Goal: Transaction & Acquisition: Purchase product/service

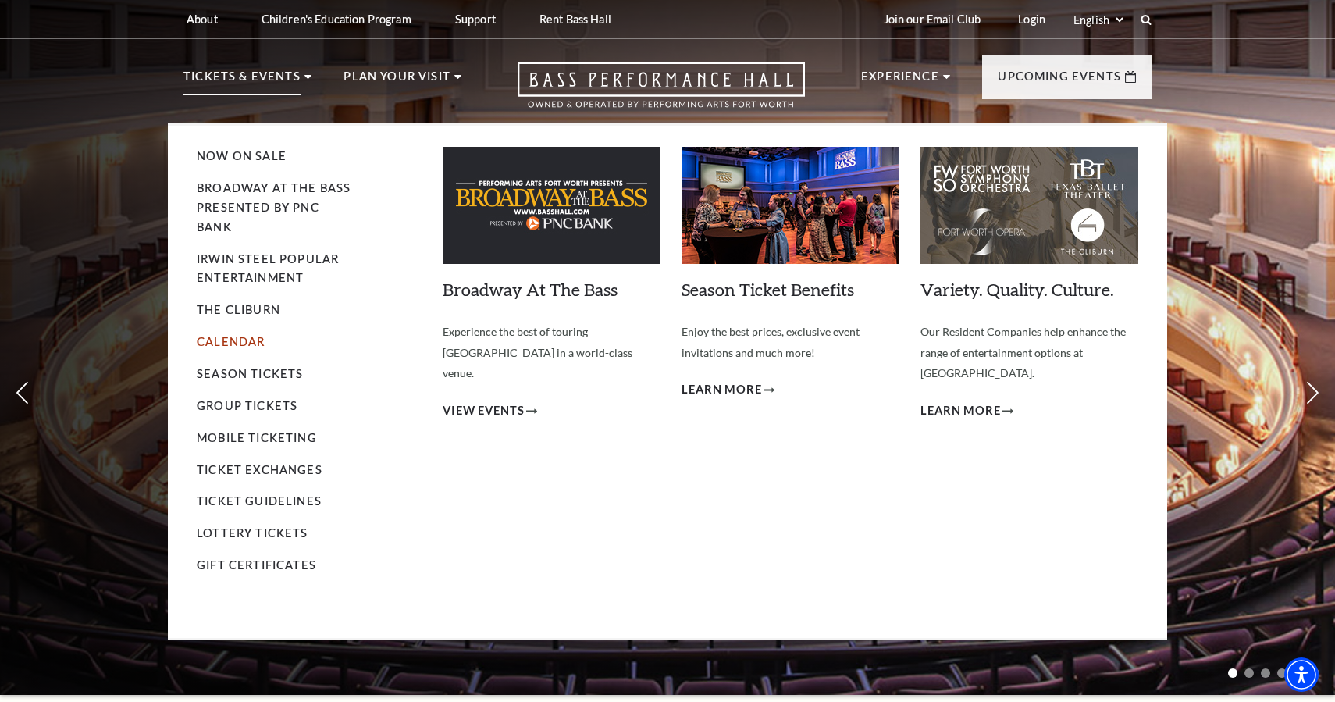
click at [244, 341] on link "Calendar" at bounding box center [231, 341] width 68 height 13
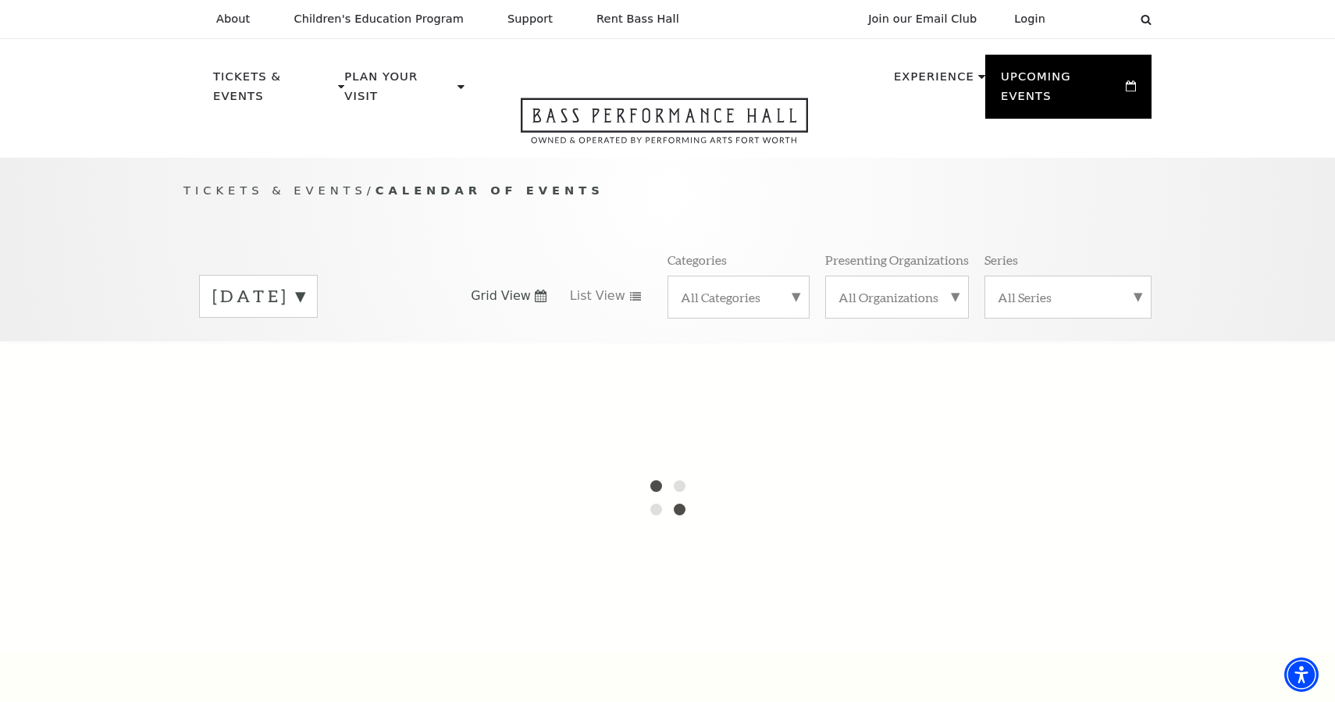
click at [305, 284] on label "September 2025" at bounding box center [258, 296] width 92 height 24
click at [340, 376] on div at bounding box center [667, 497] width 1335 height 312
click at [305, 315] on label "October 2025" at bounding box center [258, 329] width 92 height 34
click at [305, 284] on label "September 2025" at bounding box center [258, 296] width 92 height 24
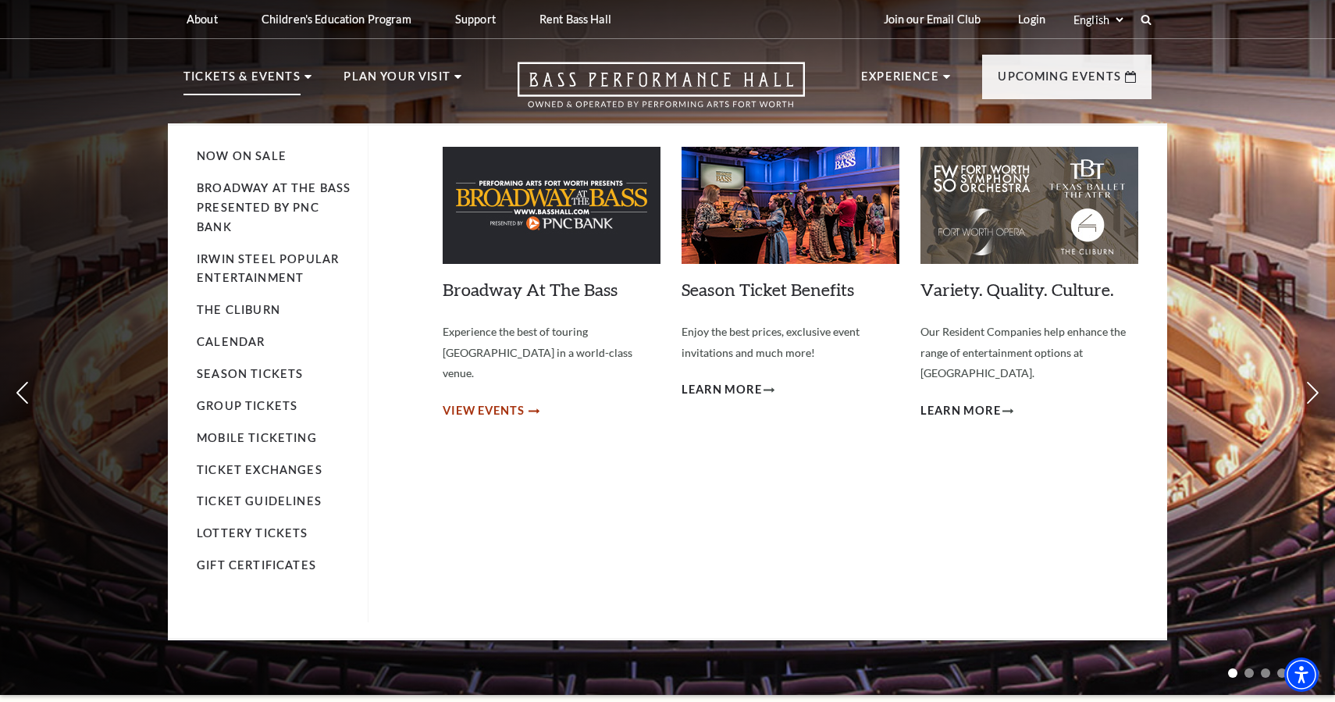
click at [501, 401] on span "View Events" at bounding box center [484, 411] width 82 height 20
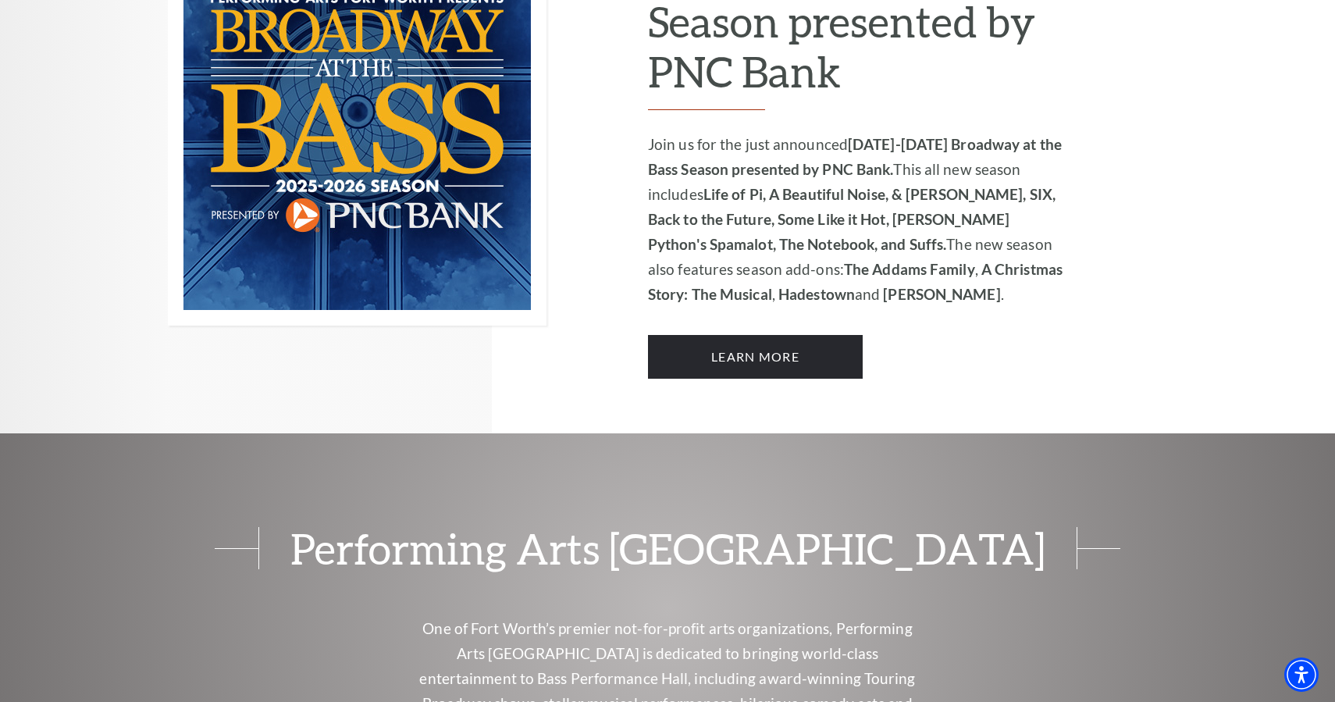
scroll to position [1213, 0]
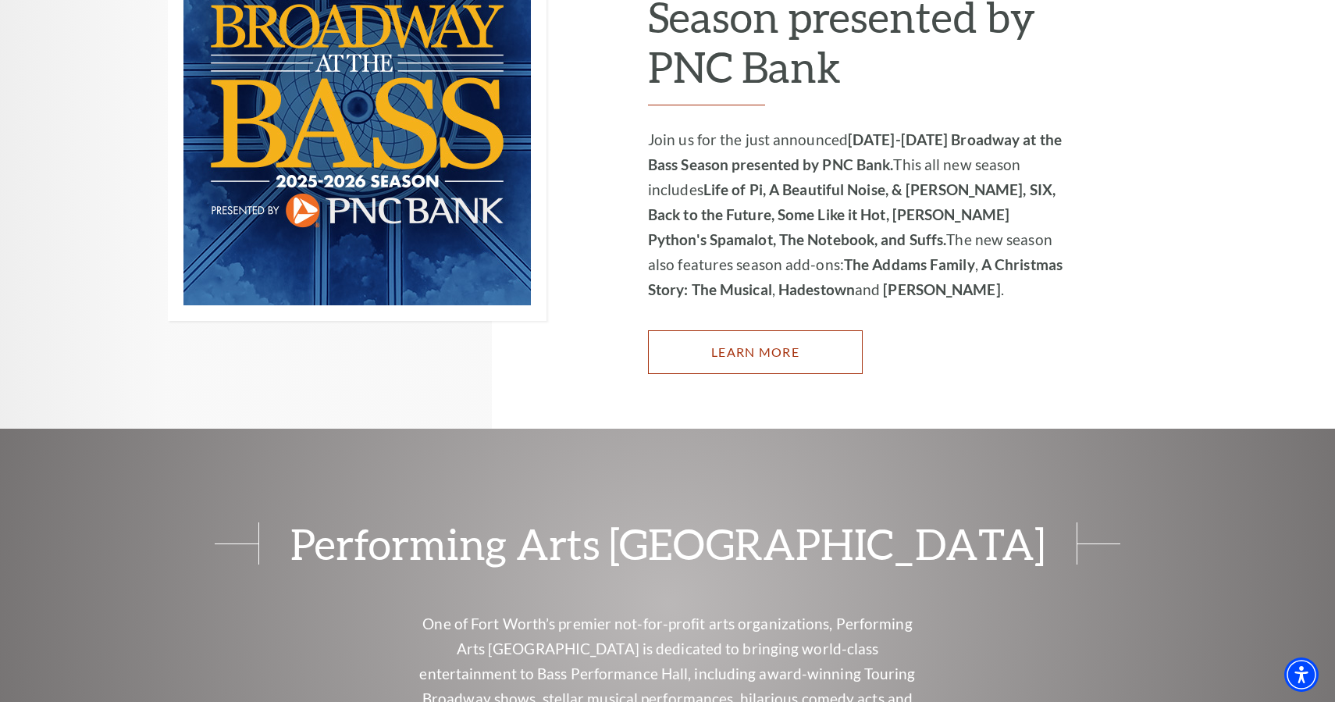
click at [782, 330] on link "Learn More" at bounding box center [755, 352] width 215 height 44
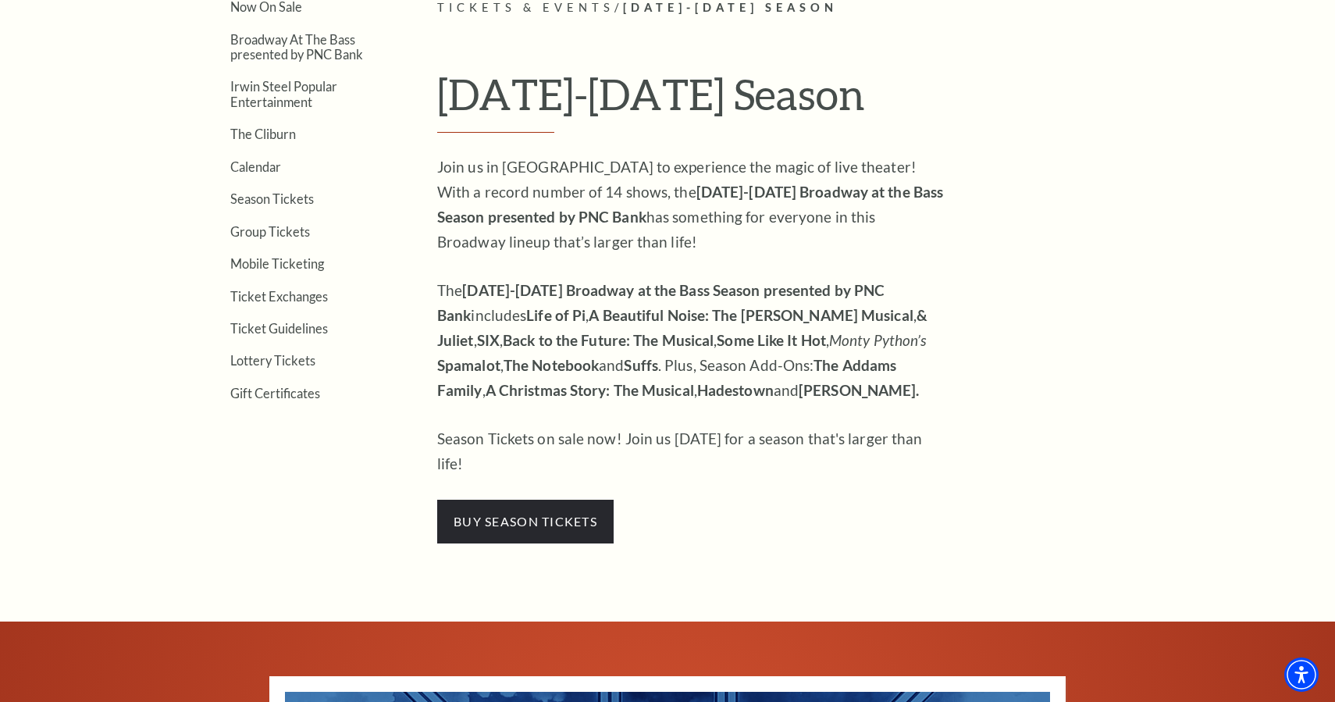
scroll to position [505, 0]
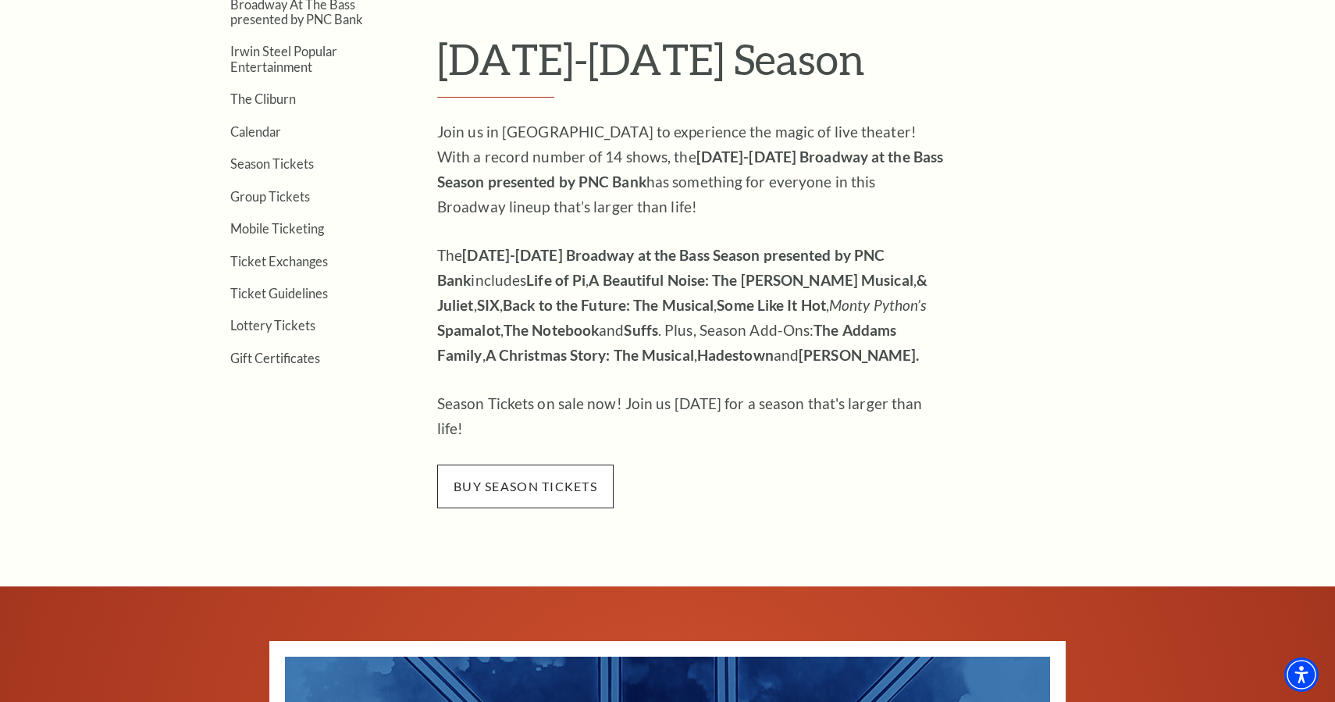
click at [567, 468] on span "buy season tickets" at bounding box center [525, 487] width 176 height 44
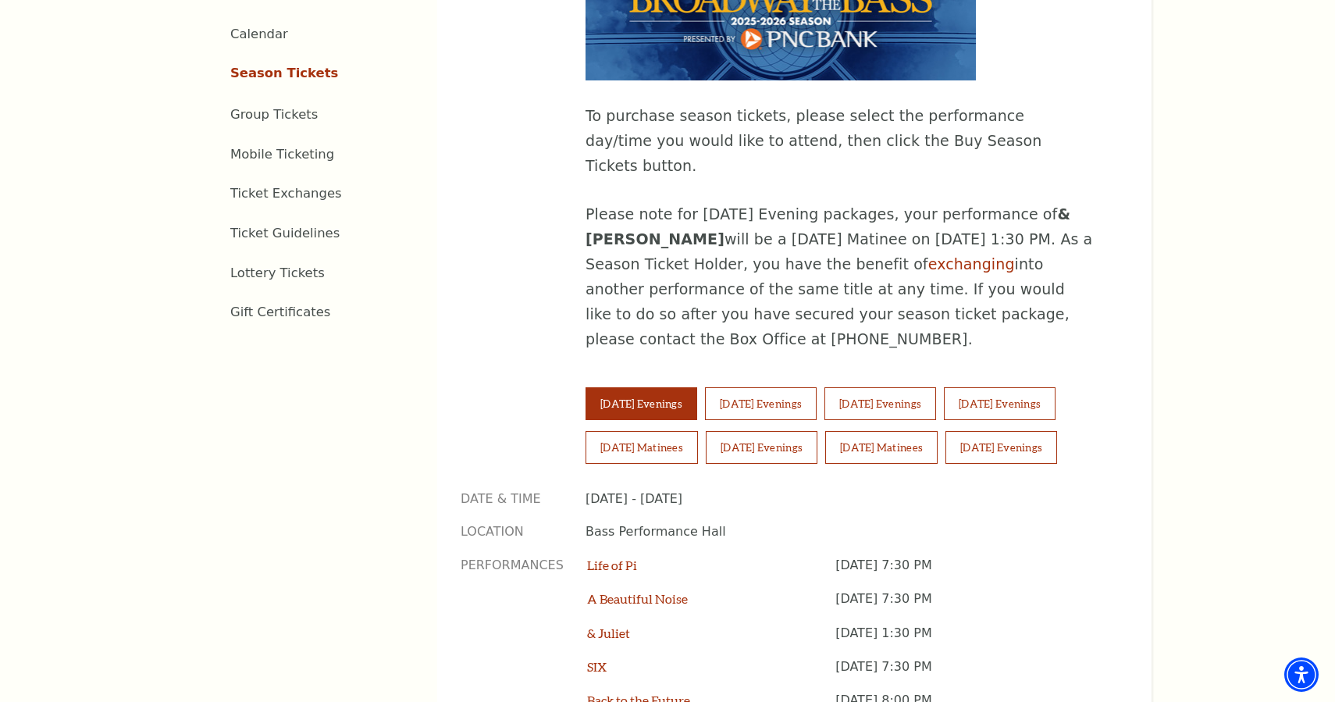
scroll to position [882, 0]
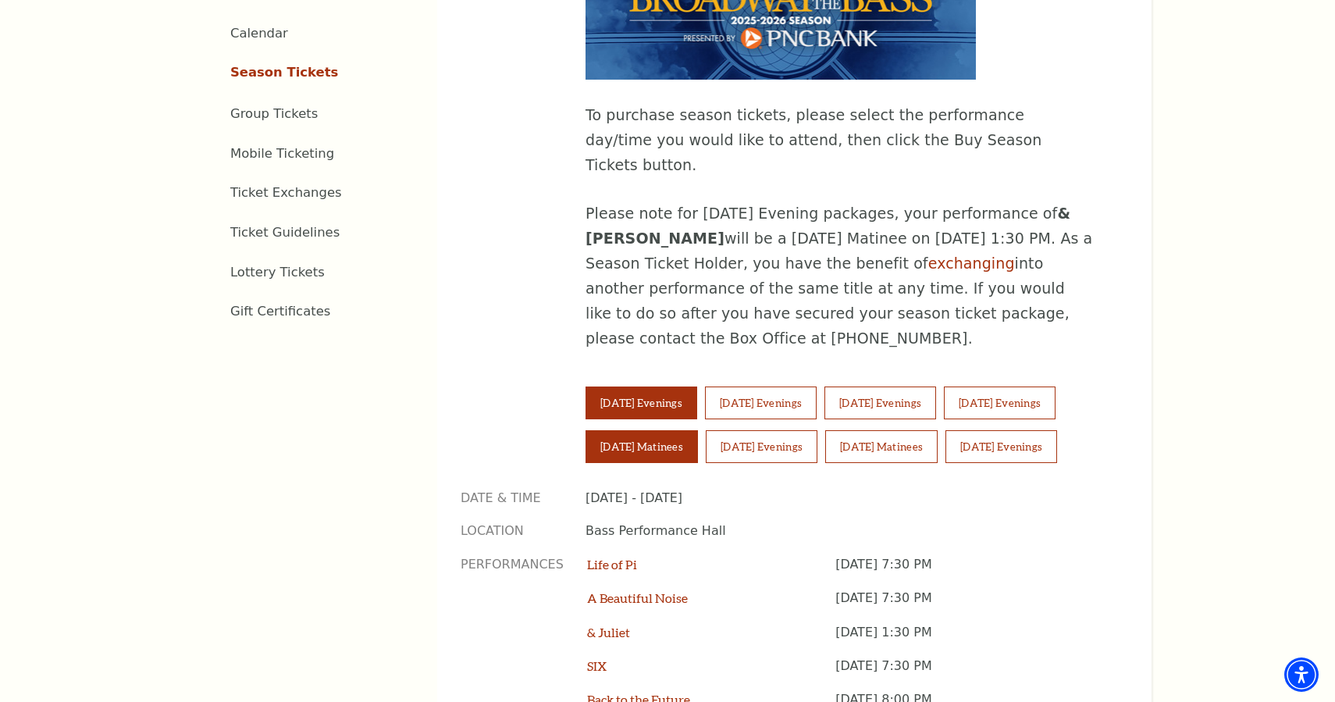
click at [670, 430] on button "[DATE] Matinees" at bounding box center [642, 446] width 112 height 33
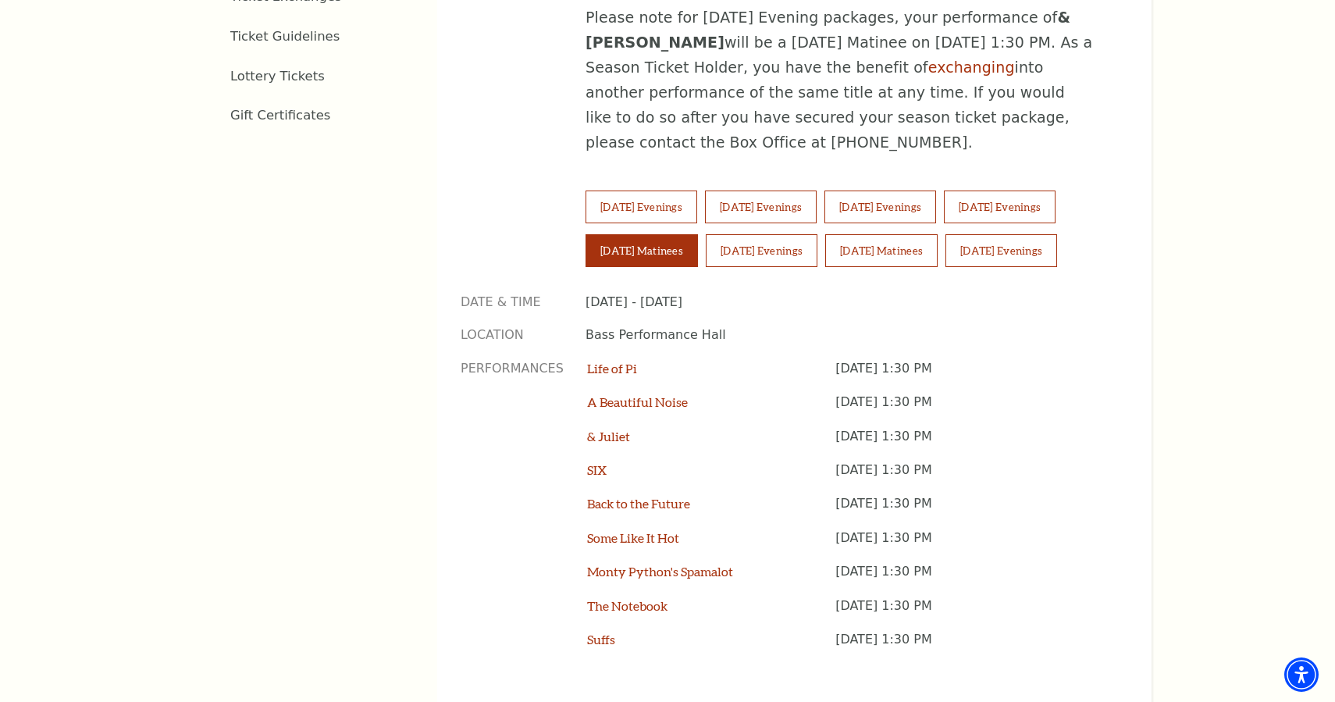
scroll to position [1075, 0]
click at [483, 296] on p "Date & Time" at bounding box center [512, 304] width 102 height 17
click at [485, 296] on p "Date & Time" at bounding box center [512, 304] width 102 height 17
click at [810, 237] on button "[DATE] Evenings" at bounding box center [762, 253] width 112 height 33
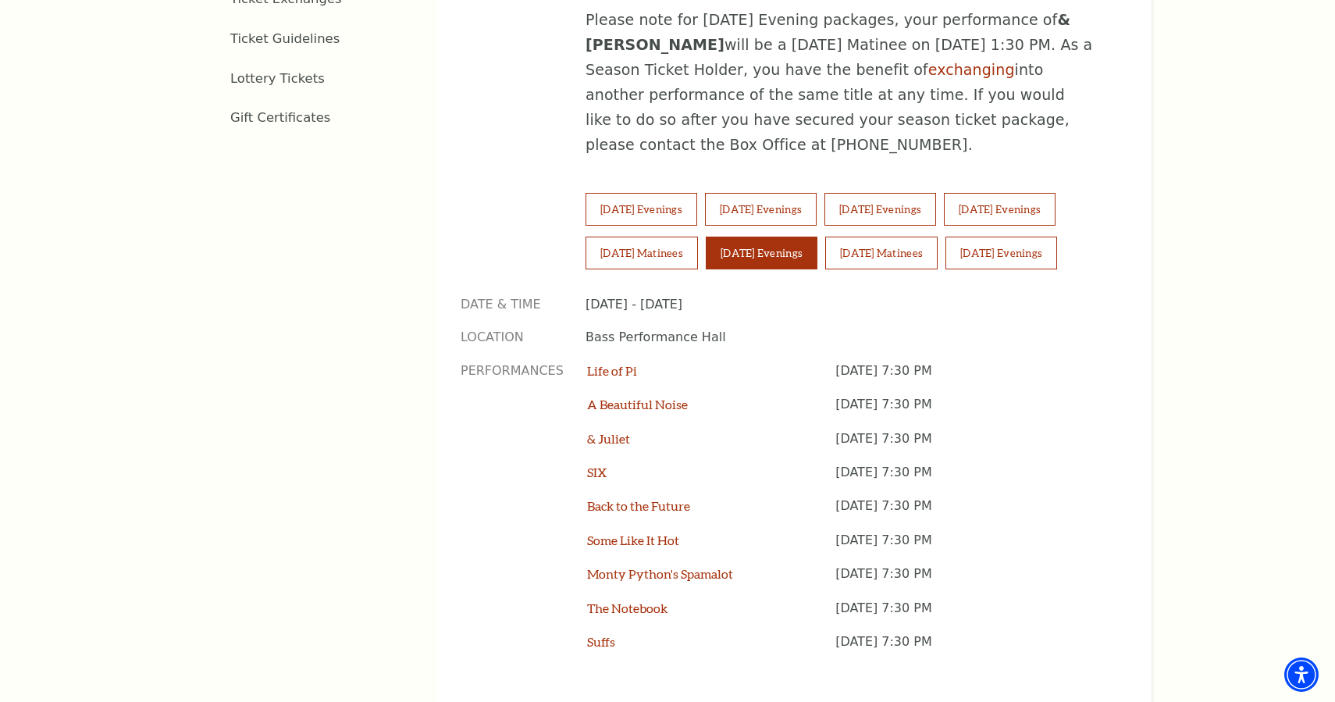
click at [510, 329] on p "Location" at bounding box center [512, 337] width 102 height 17
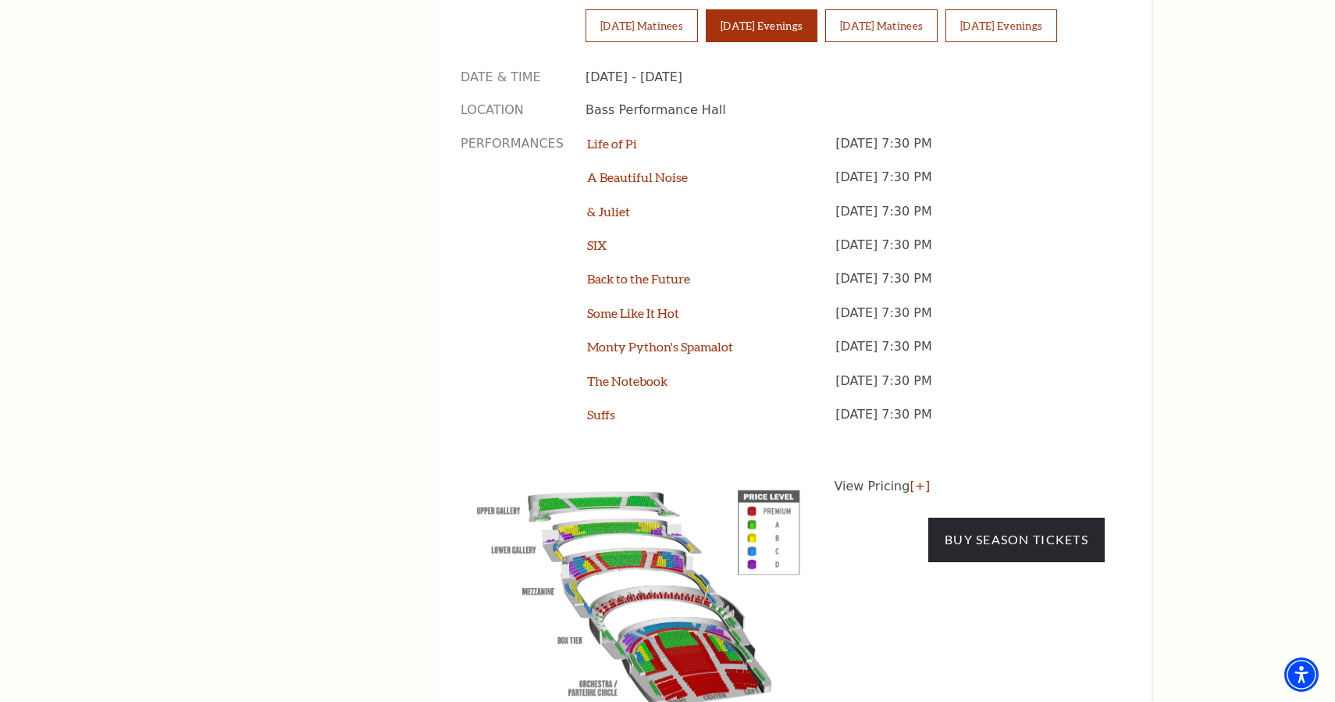
scroll to position [1285, 0]
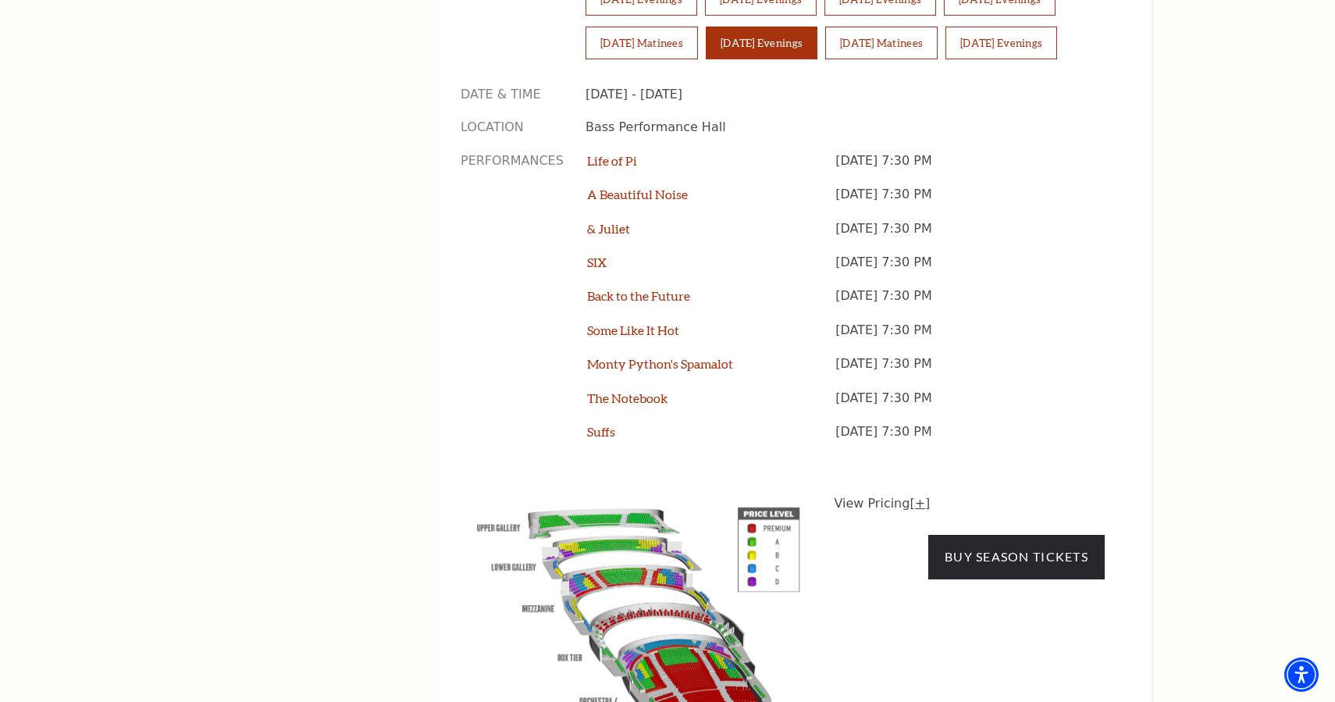
click at [916, 496] on link "[+]" at bounding box center [920, 503] width 20 height 15
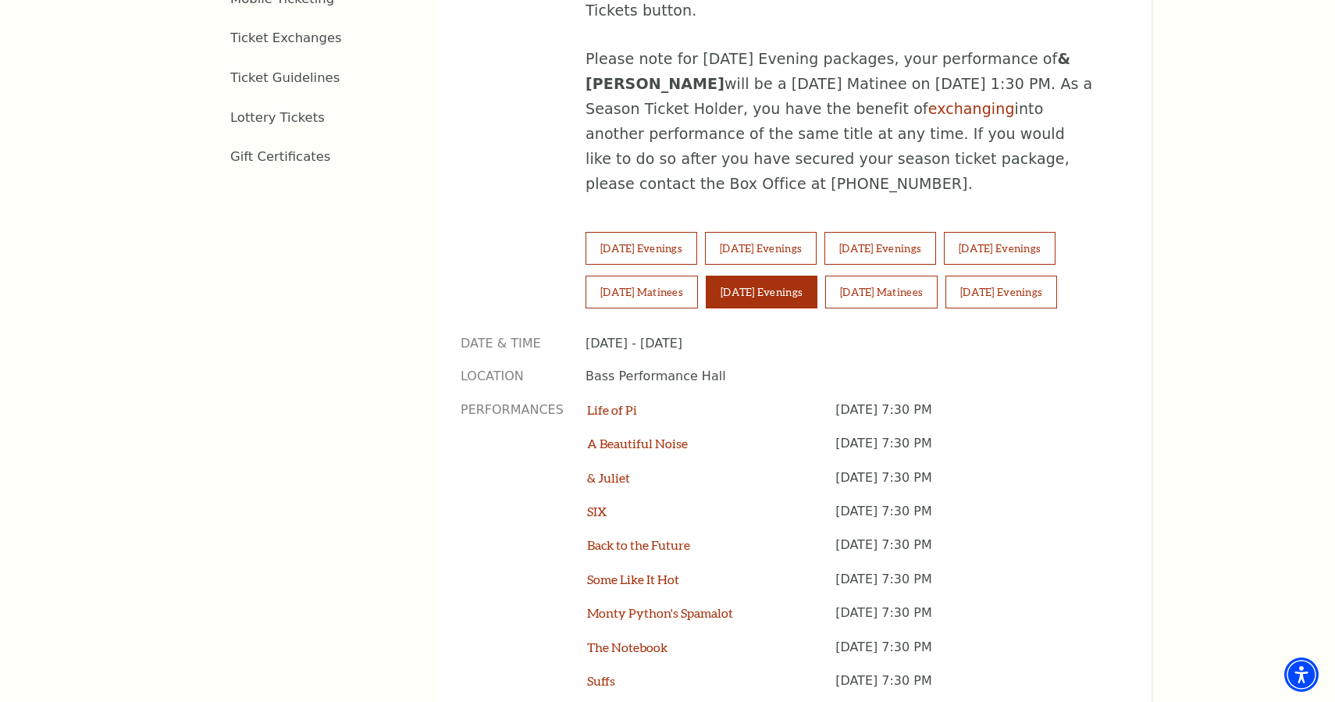
scroll to position [1039, 0]
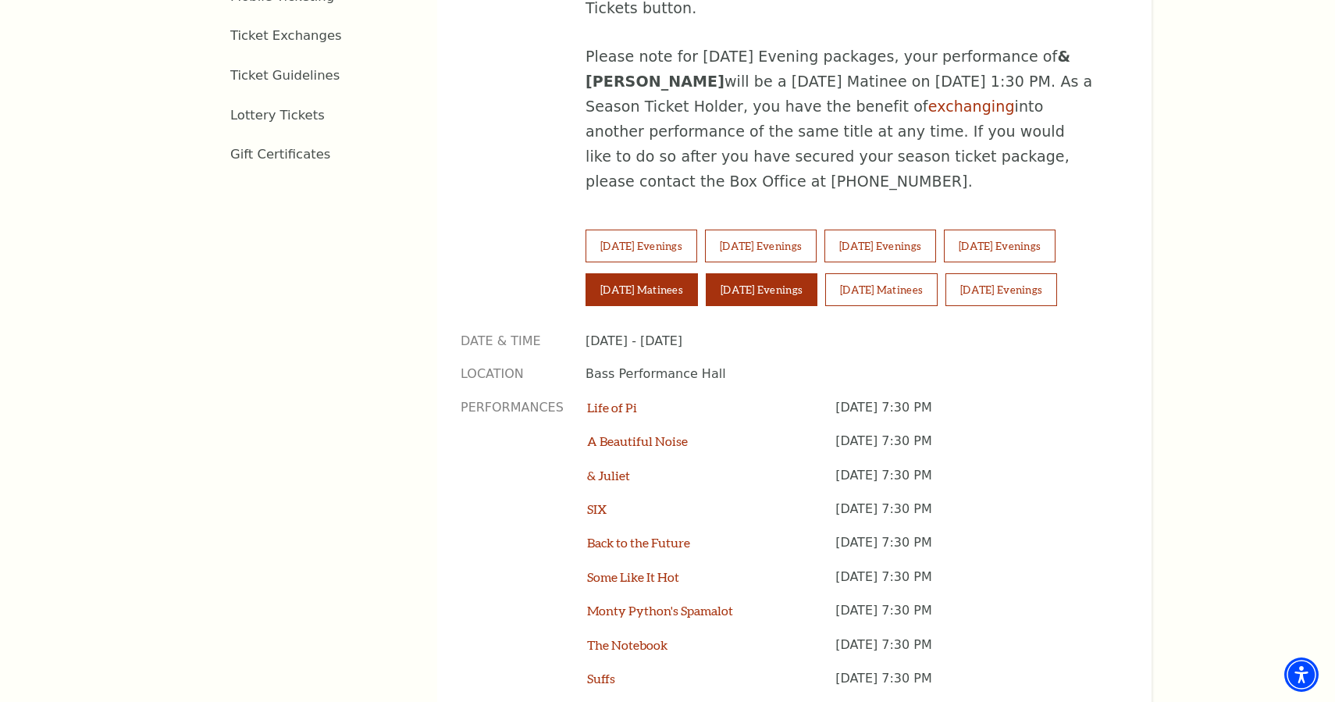
click at [685, 273] on button "[DATE] Matinees" at bounding box center [642, 289] width 112 height 33
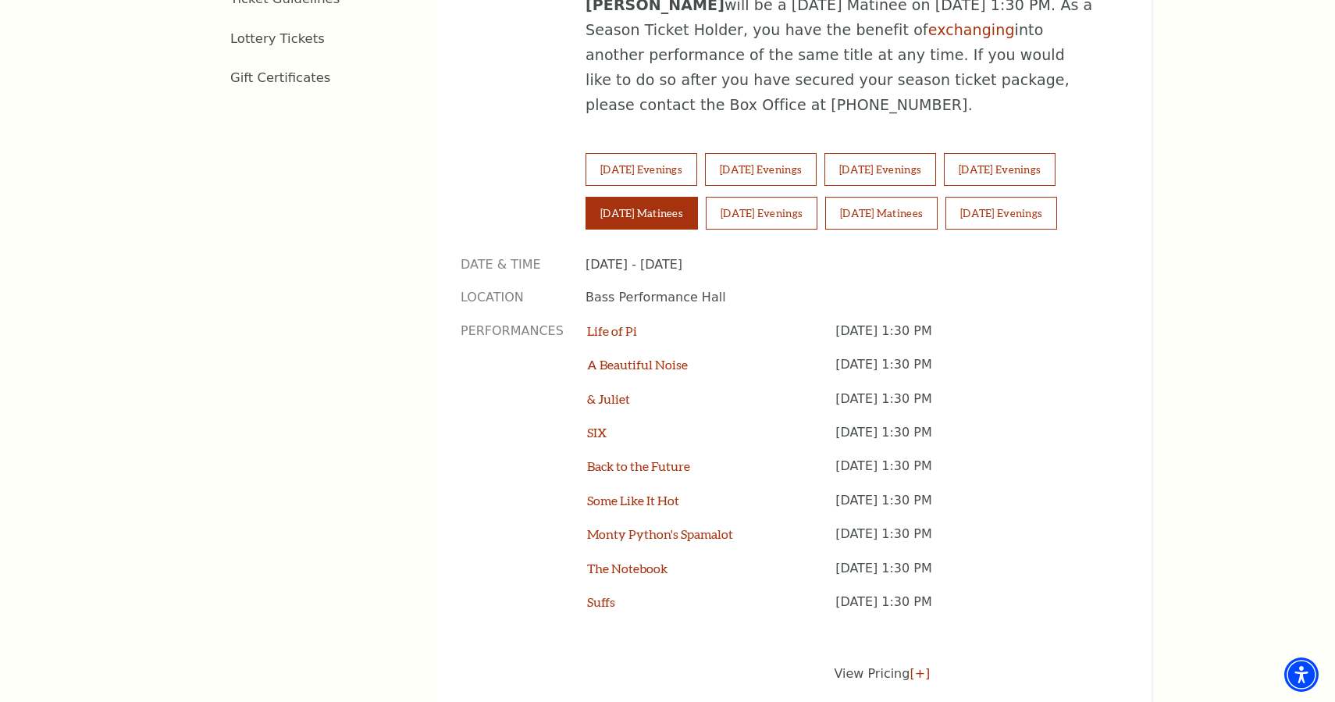
scroll to position [1159, 0]
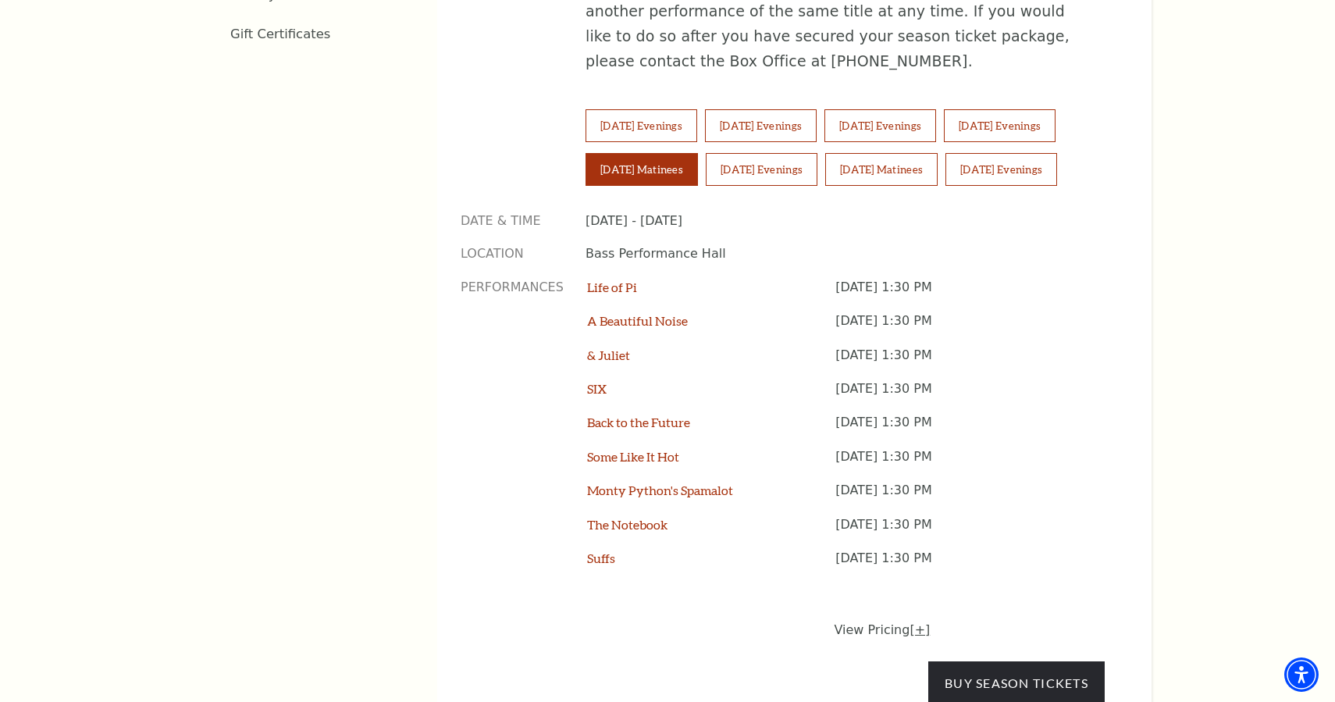
click at [914, 622] on link "[+]" at bounding box center [920, 629] width 20 height 15
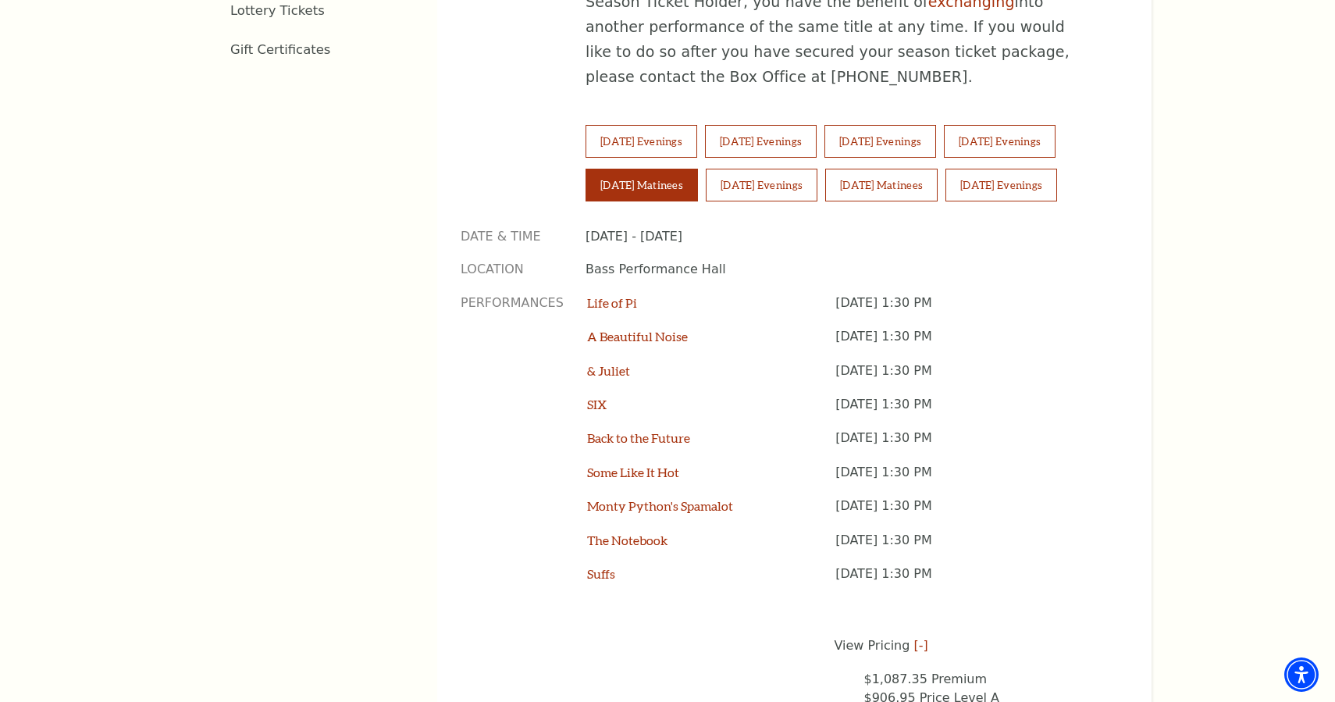
click at [638, 532] on div "The Notebook" at bounding box center [711, 549] width 248 height 34
click at [638, 533] on link "The Notebook" at bounding box center [627, 540] width 80 height 15
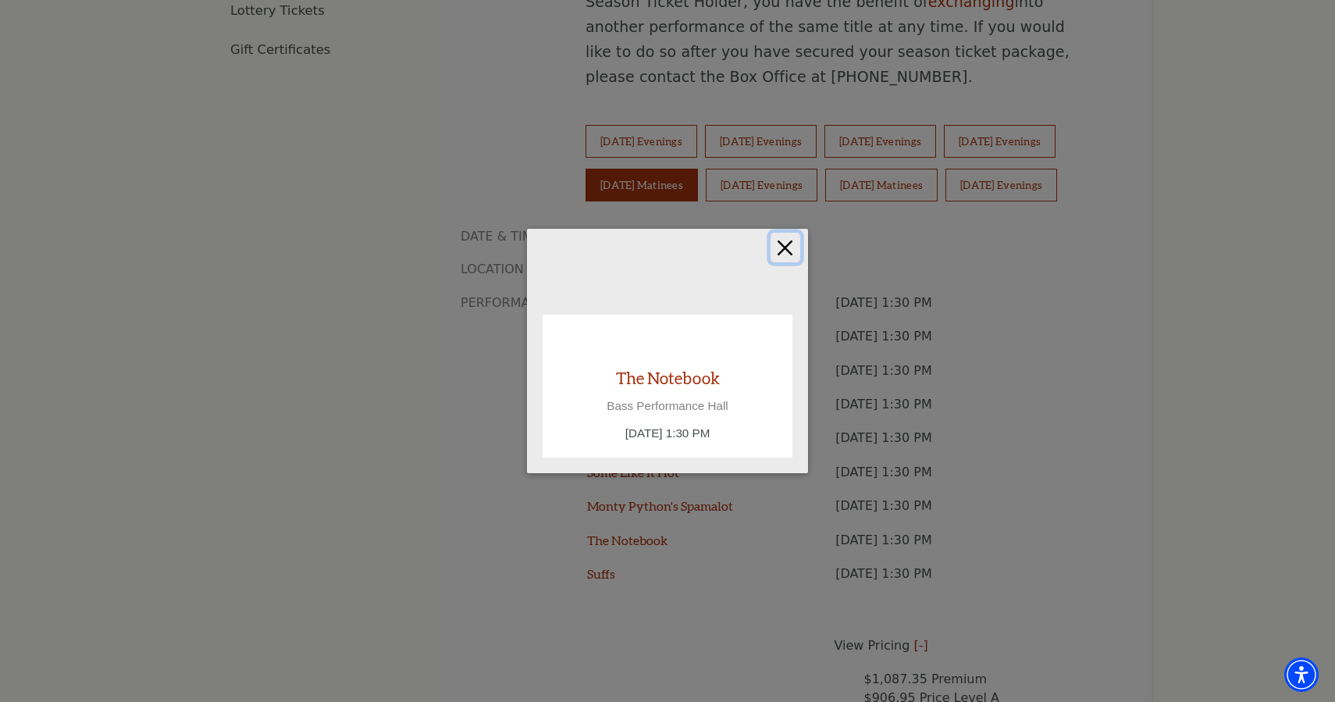
click at [784, 248] on button "Close" at bounding box center [786, 248] width 30 height 30
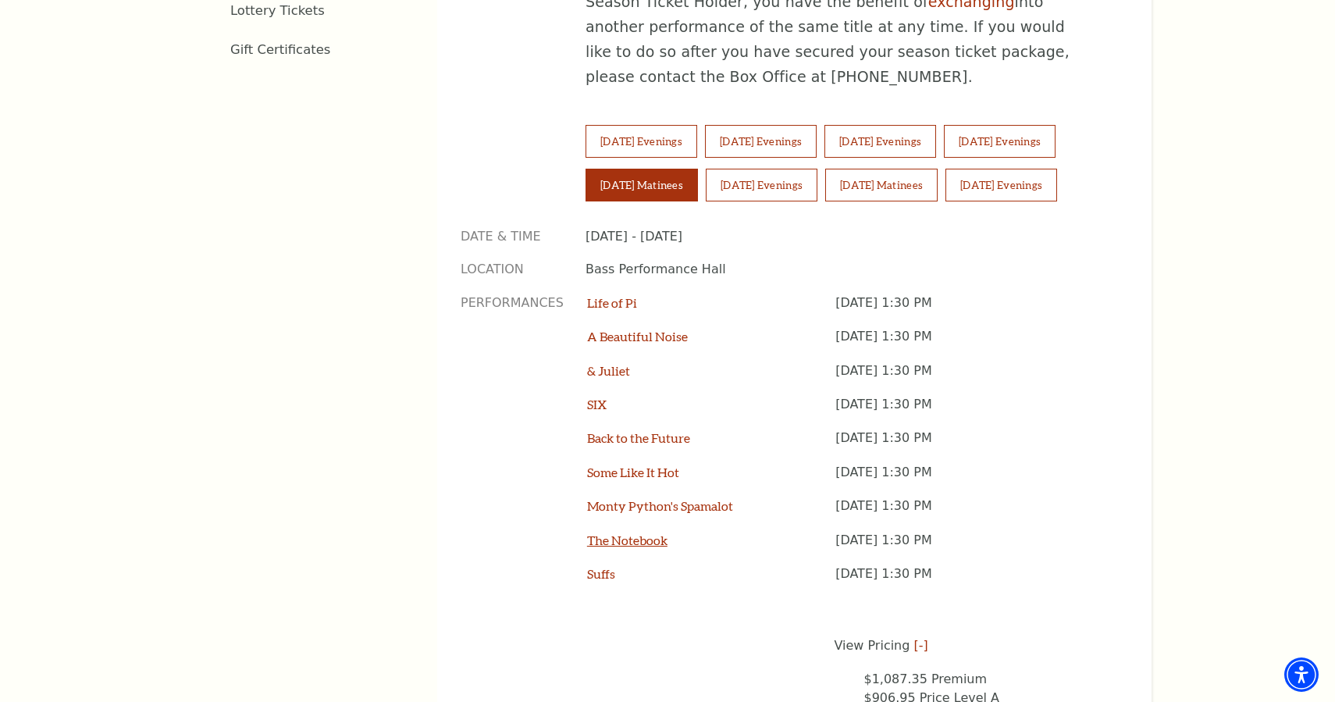
click at [635, 533] on link "The Notebook" at bounding box center [627, 540] width 80 height 15
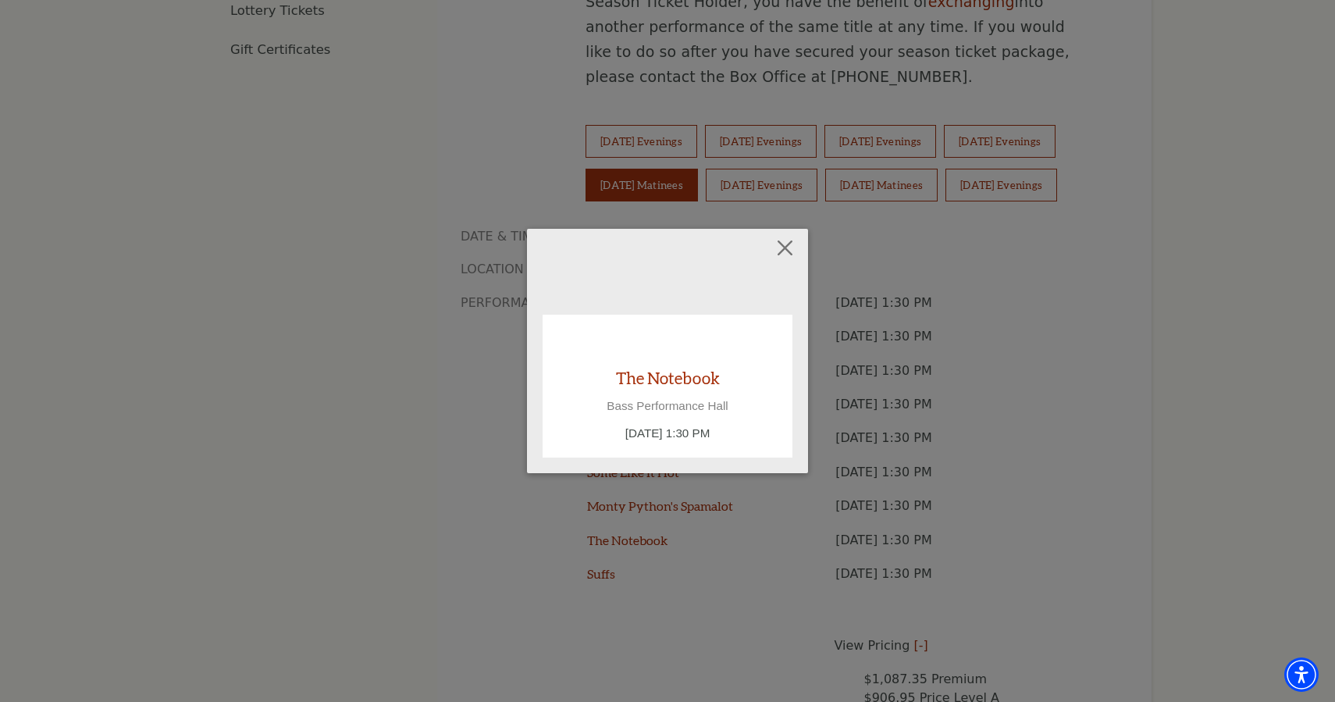
click at [699, 433] on p "Saturday June 27, 1:30 PM" at bounding box center [667, 434] width 219 height 18
click at [789, 230] on div "Empty heading The Notebook Bass Performance Hall Saturday June 27, 1:30 PM" at bounding box center [667, 351] width 281 height 245
click at [784, 251] on button "Close" at bounding box center [786, 248] width 30 height 30
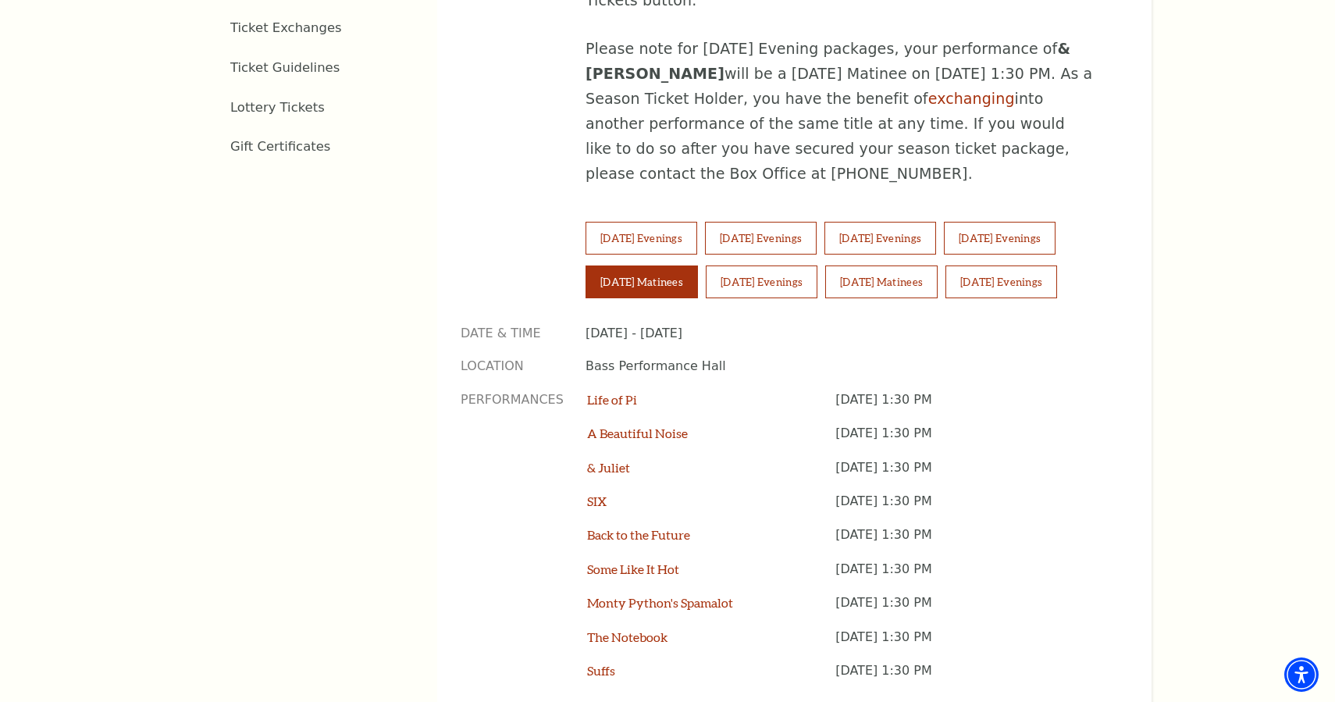
scroll to position [1027, 0]
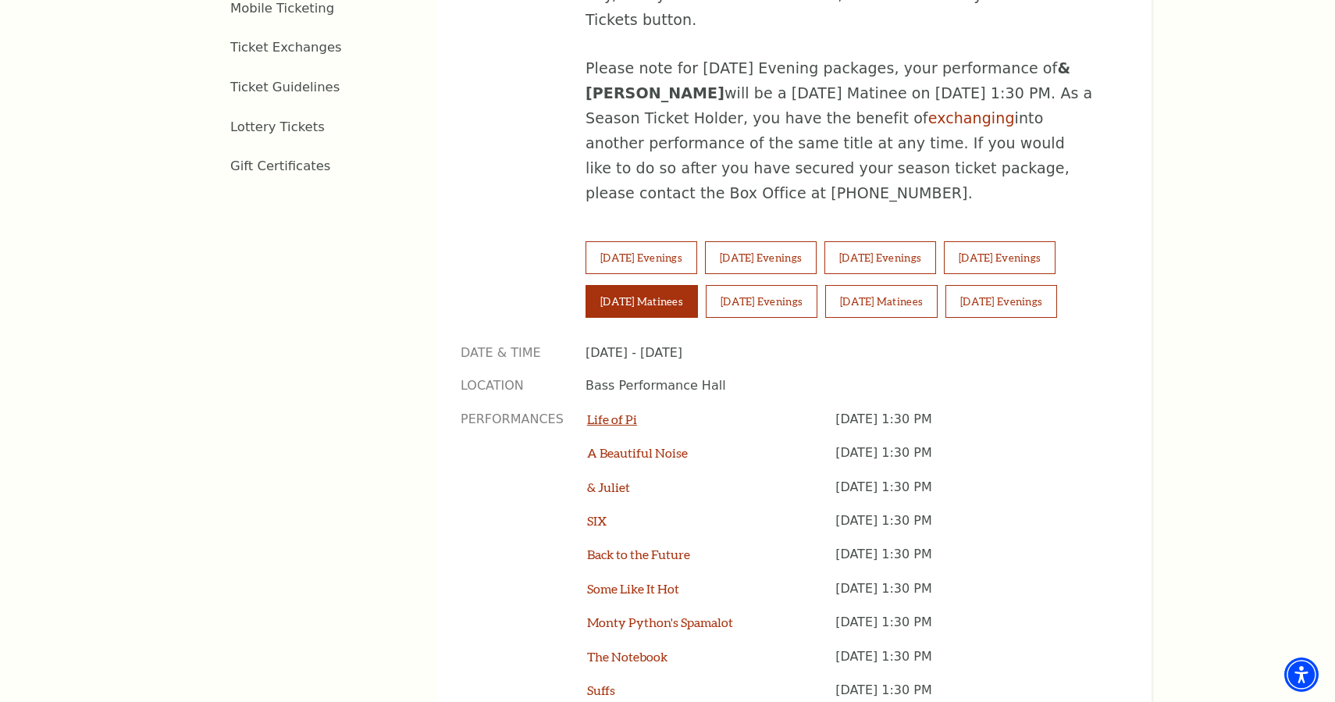
click at [628, 412] on link "Life of Pi" at bounding box center [612, 419] width 50 height 15
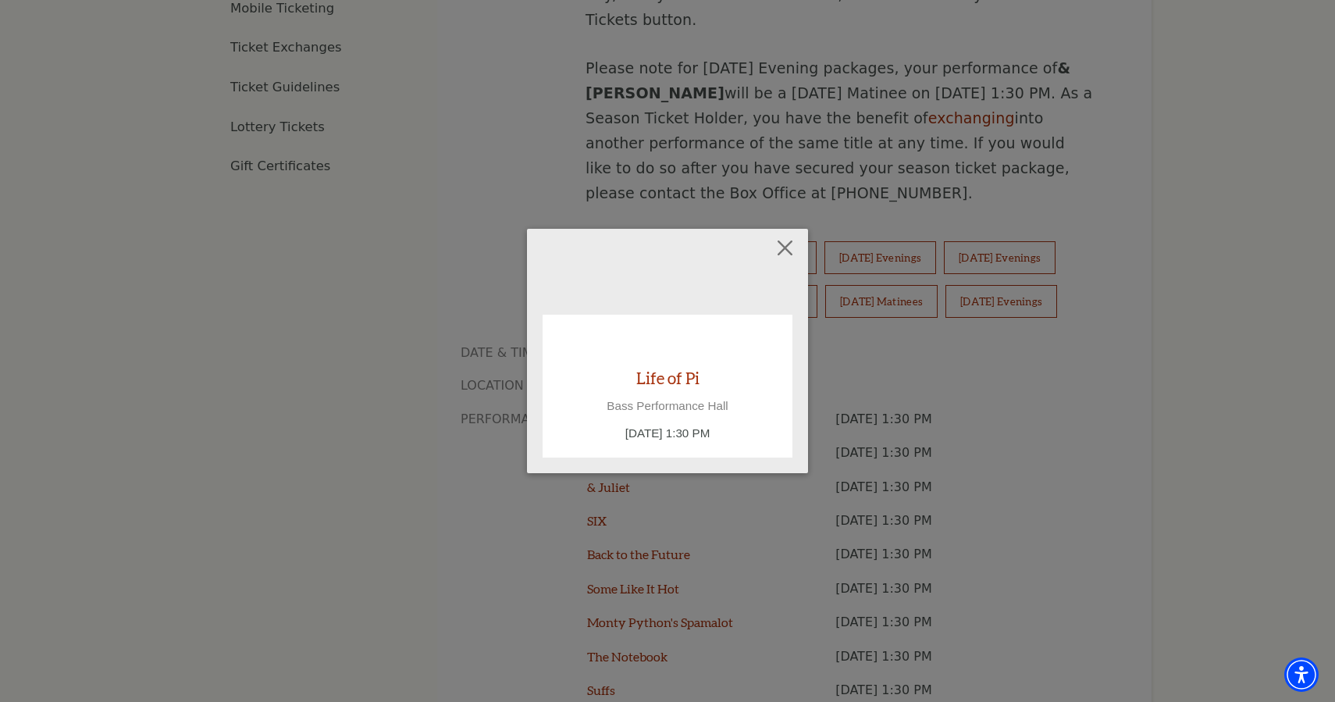
click at [632, 470] on div "Empty heading Life of Pi Bass Performance Hall Saturday September 27, 1:30 PM" at bounding box center [667, 351] width 281 height 245
click at [782, 257] on button "Close" at bounding box center [786, 248] width 30 height 30
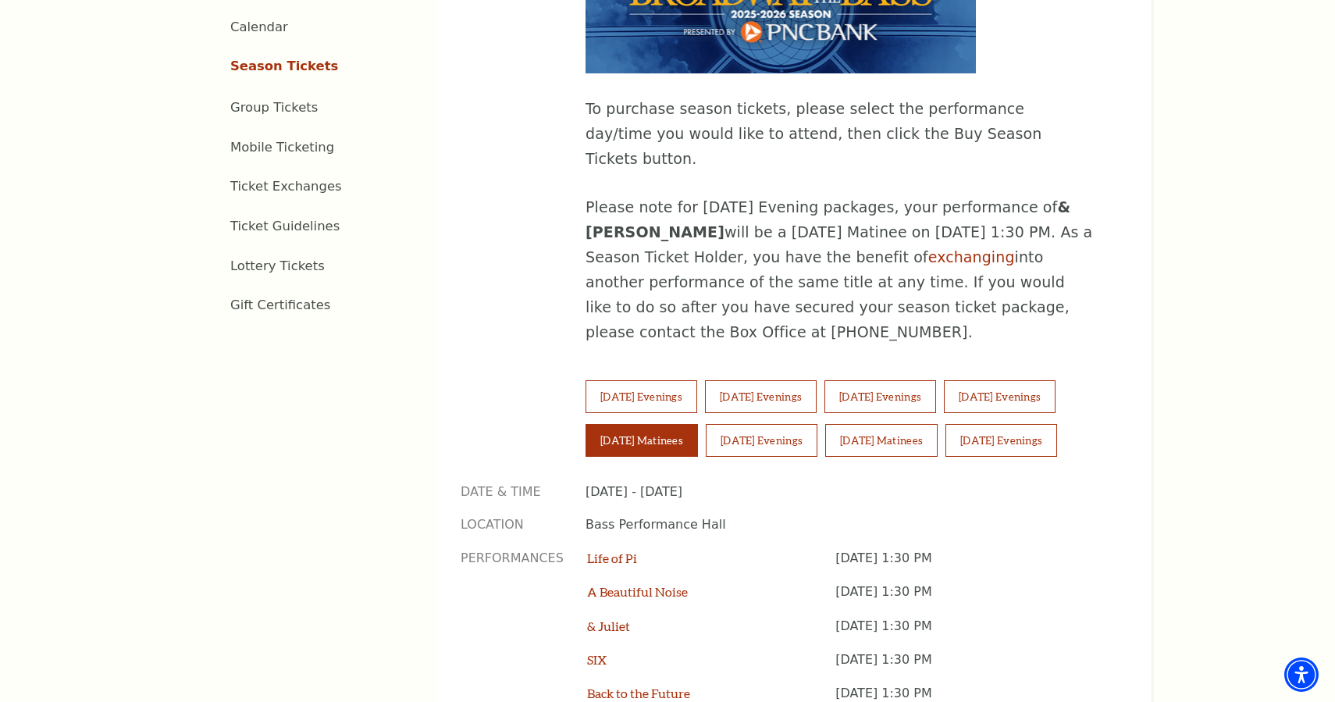
scroll to position [891, 0]
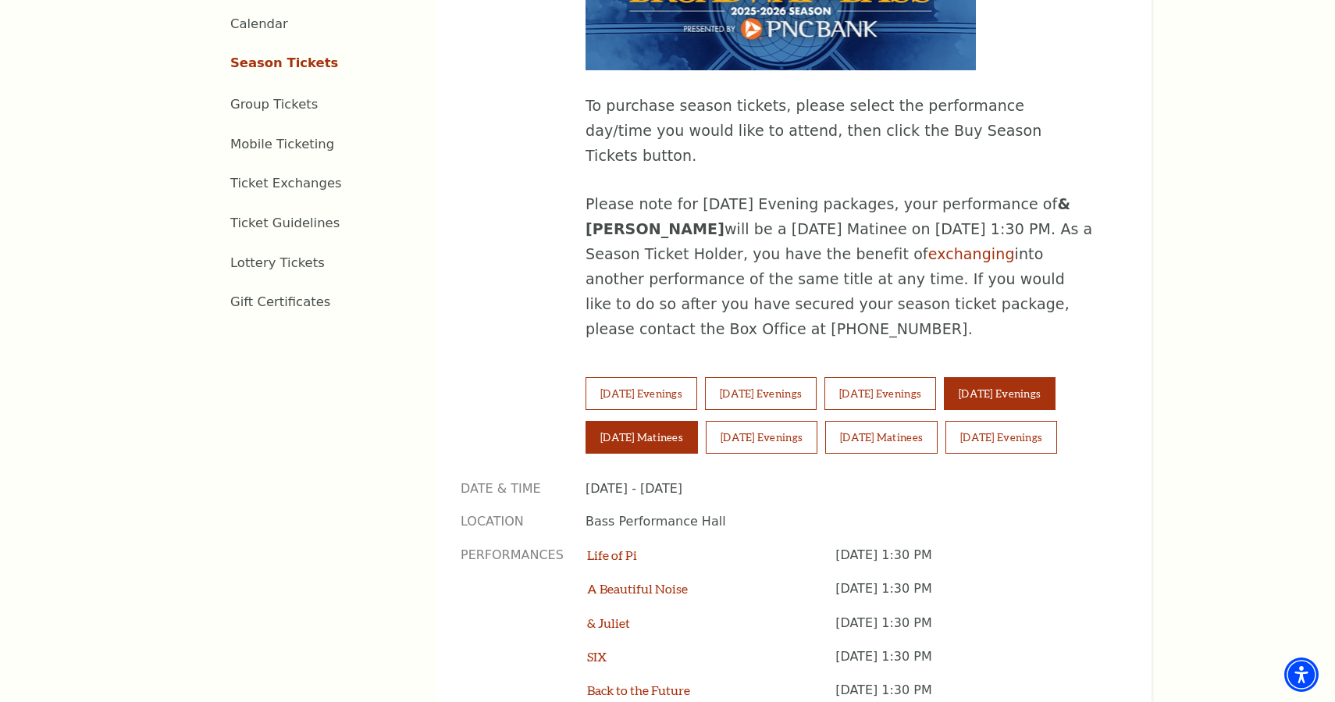
click at [1046, 377] on button "[DATE] Evenings" at bounding box center [1000, 393] width 112 height 33
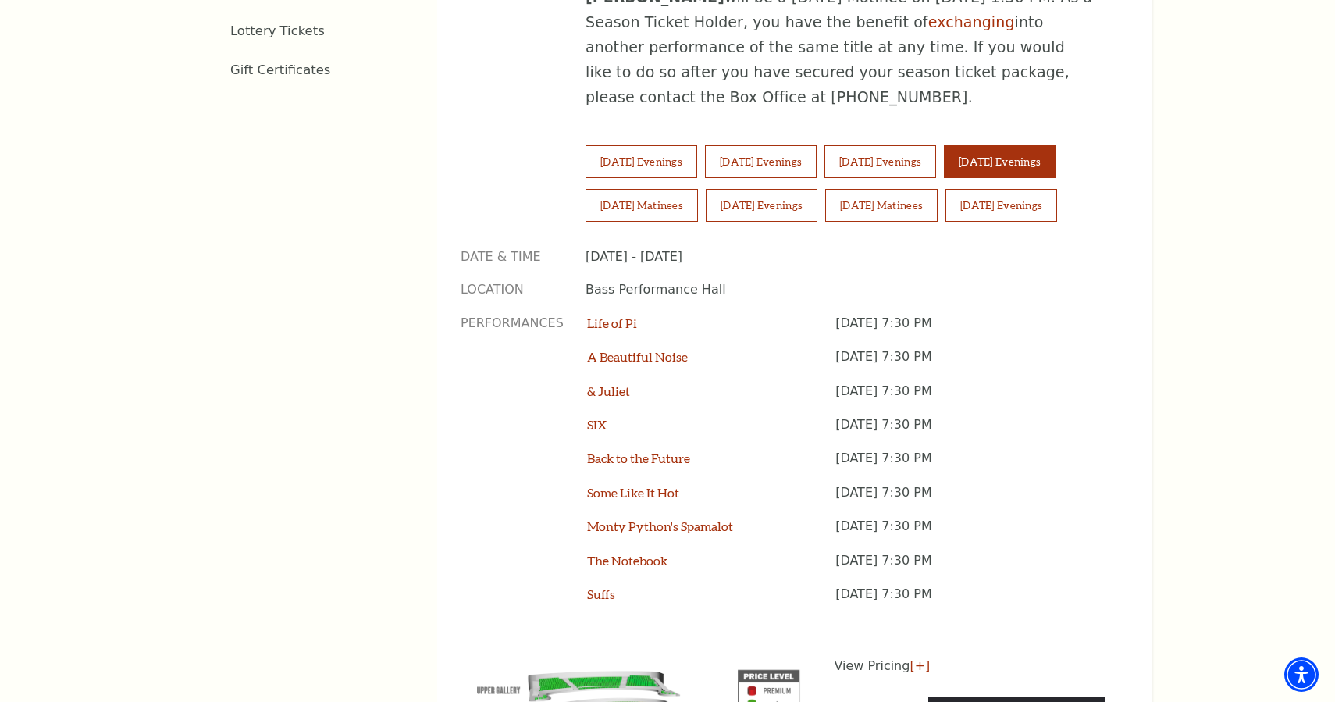
scroll to position [1124, 0]
click at [912, 658] on link "[+]" at bounding box center [920, 665] width 20 height 15
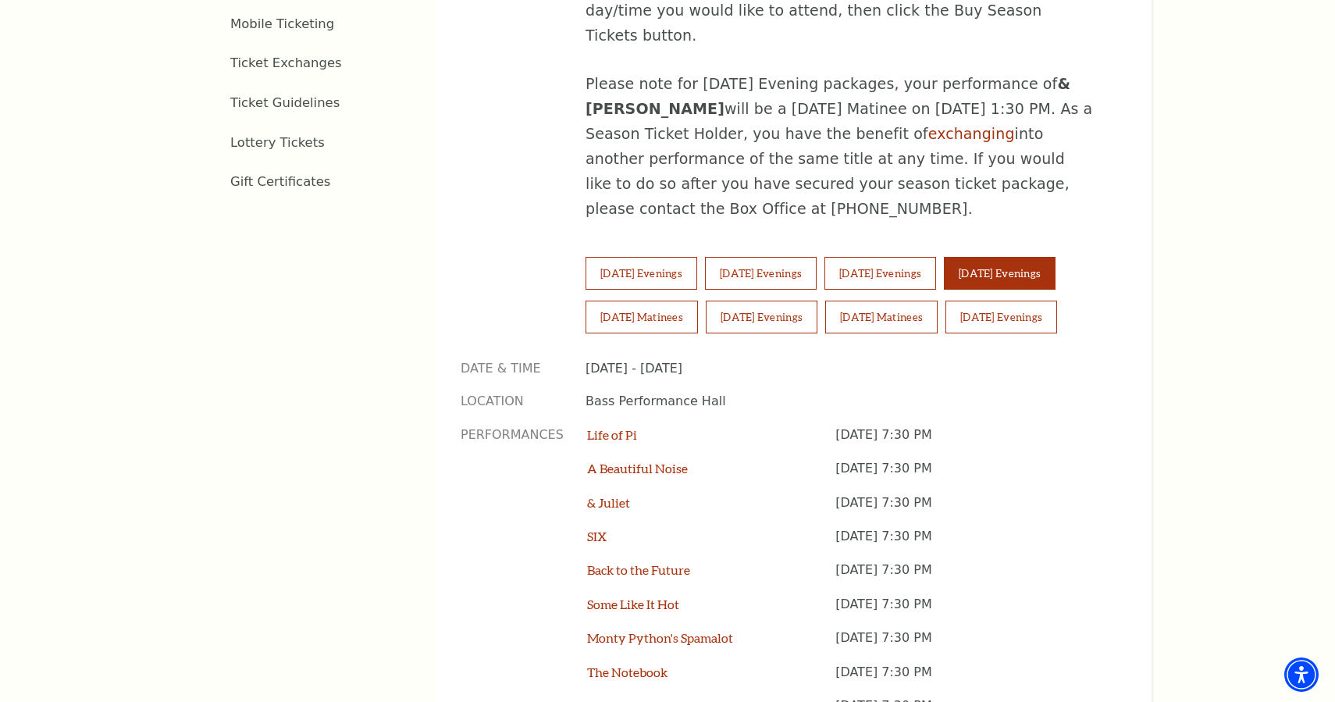
scroll to position [990, 0]
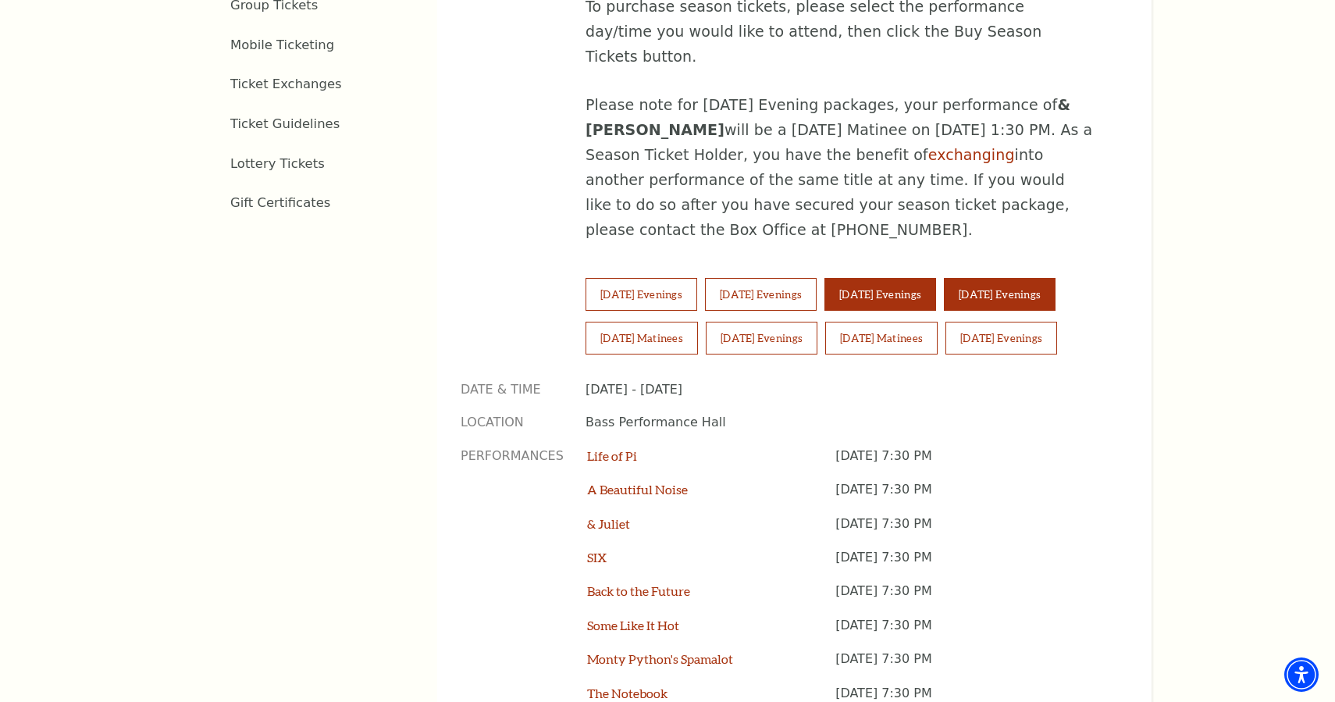
click at [912, 278] on button "[DATE] Evenings" at bounding box center [881, 294] width 112 height 33
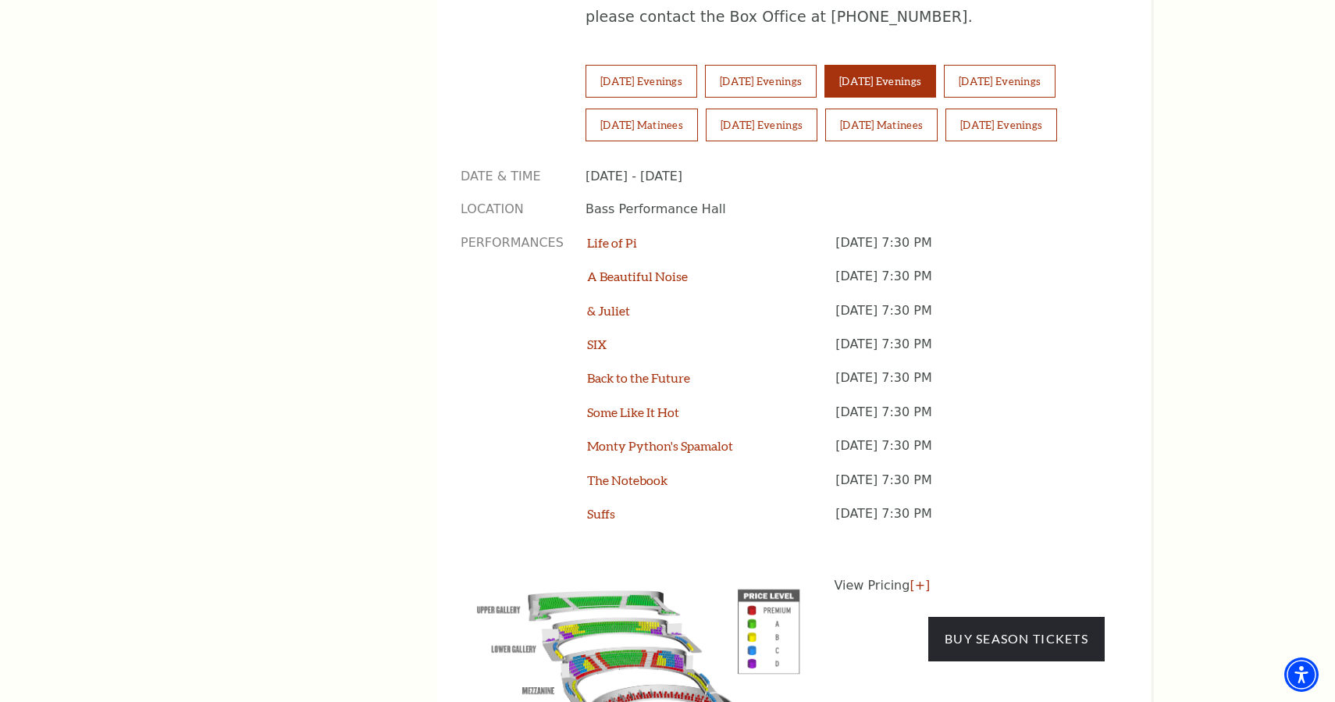
scroll to position [1215, 0]
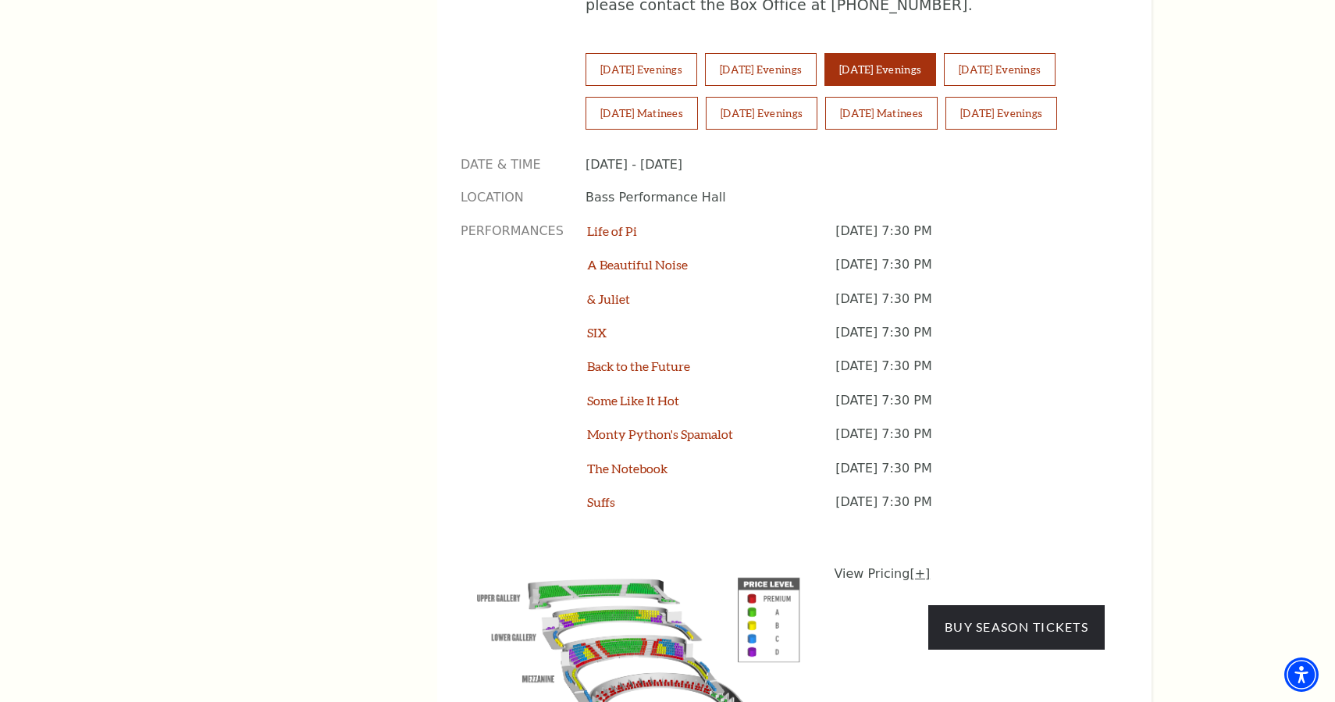
click at [914, 566] on link "[+]" at bounding box center [920, 573] width 20 height 15
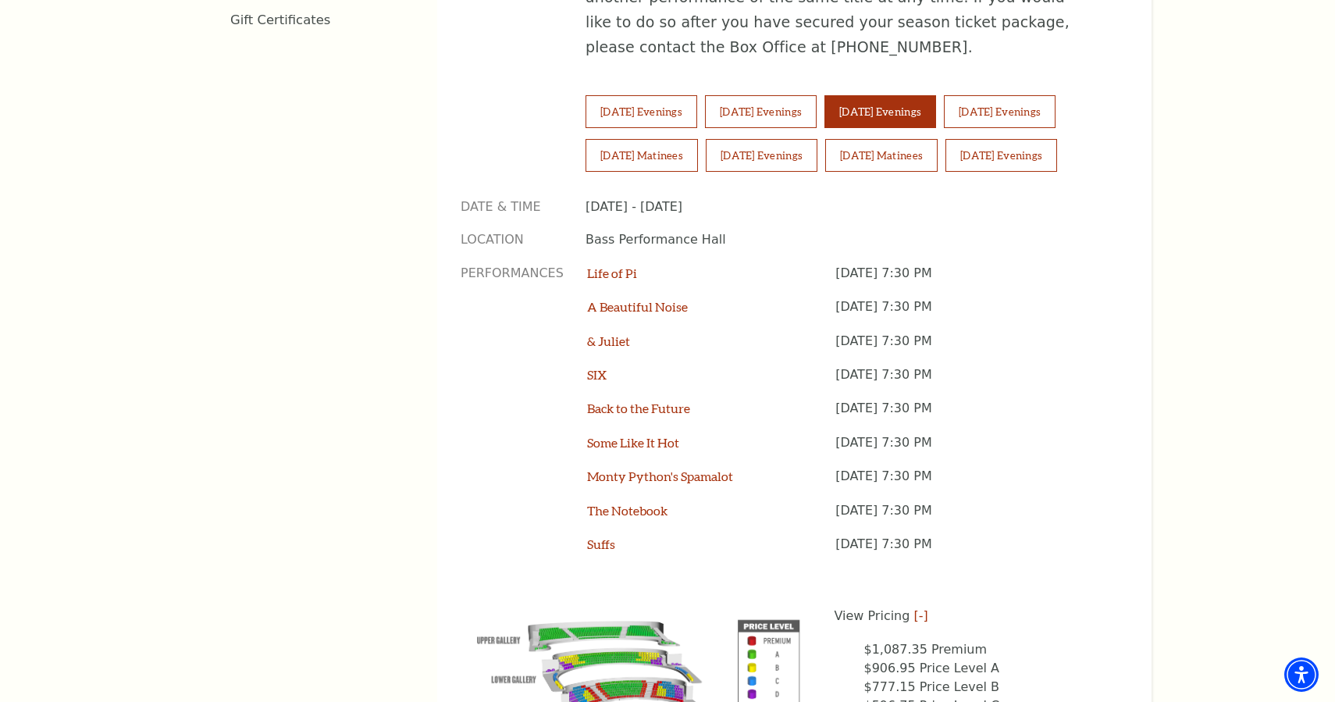
scroll to position [1100, 0]
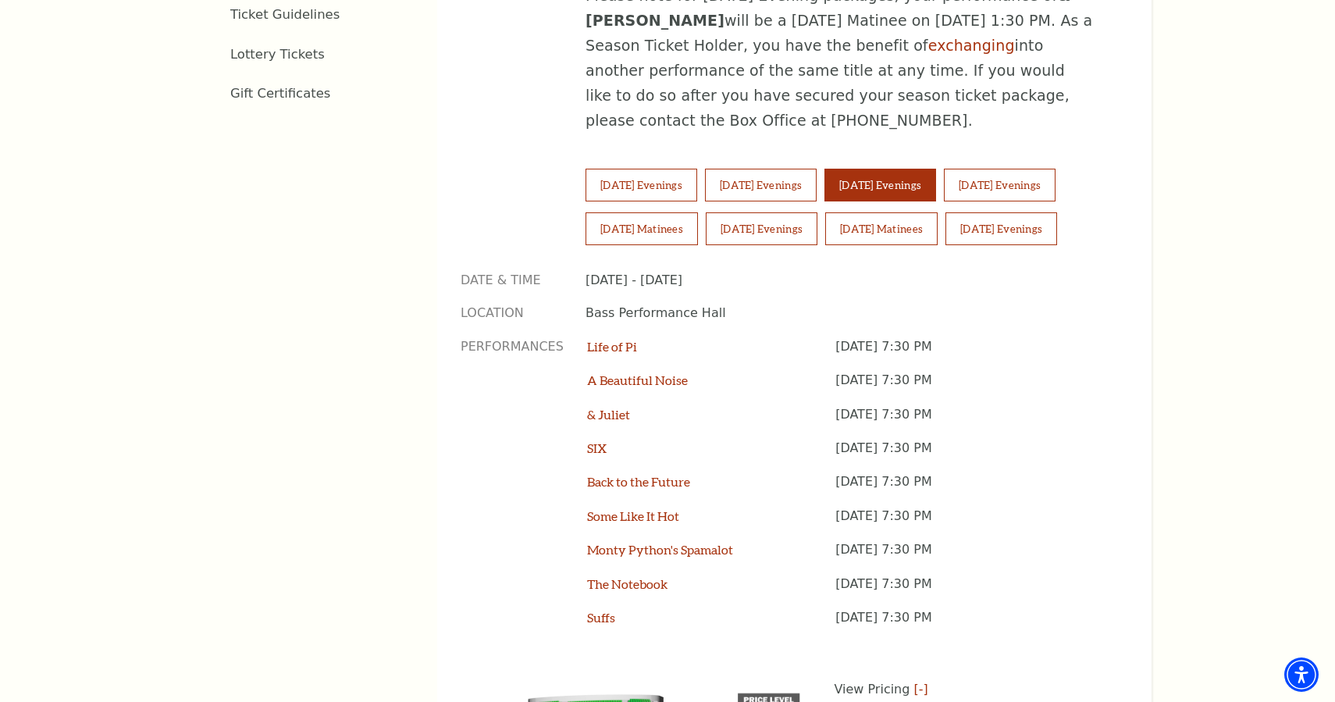
click at [514, 305] on p "Location" at bounding box center [512, 313] width 102 height 17
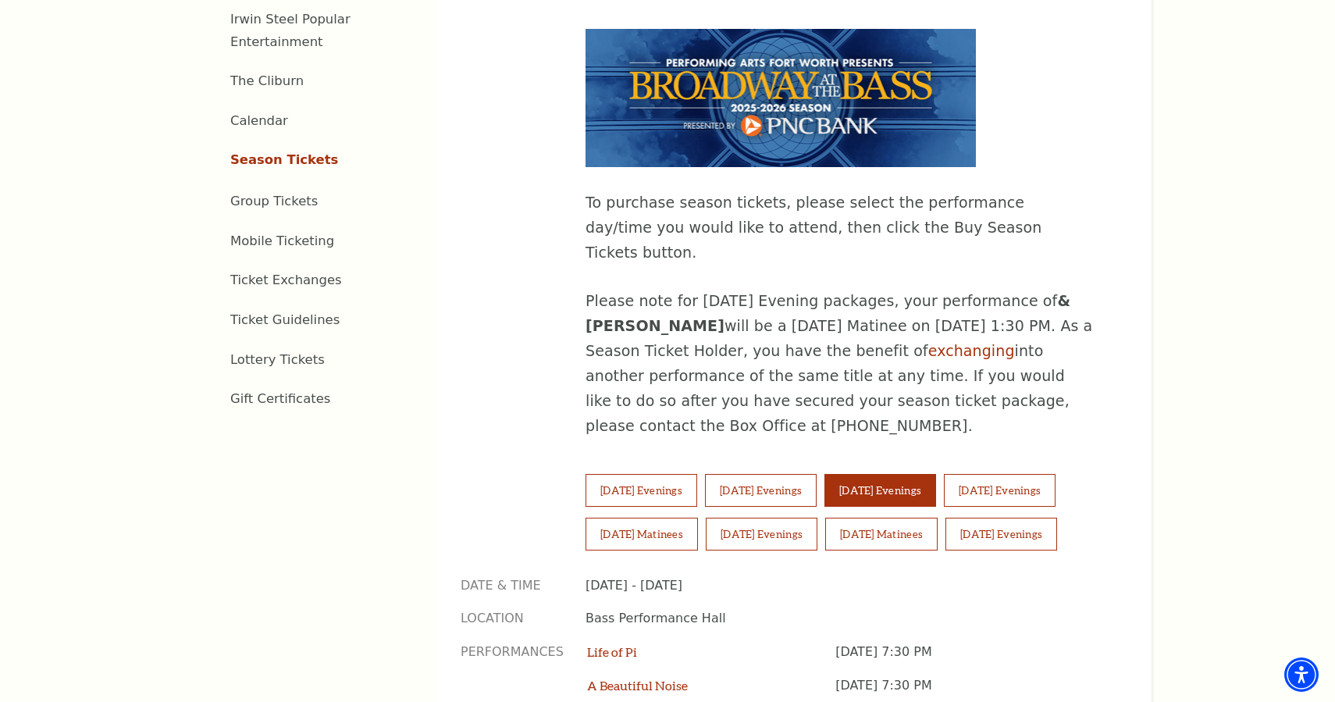
scroll to position [777, 0]
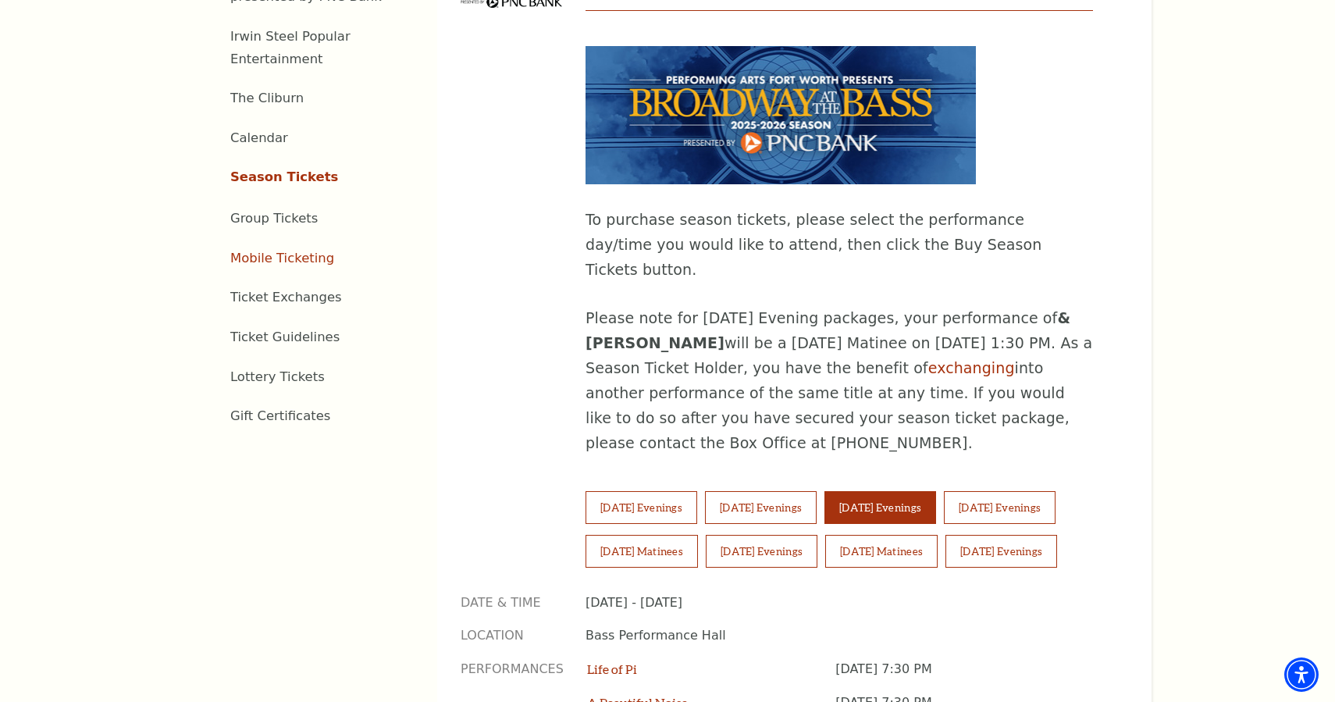
click at [278, 251] on link "Mobile Ticketing" at bounding box center [282, 258] width 104 height 15
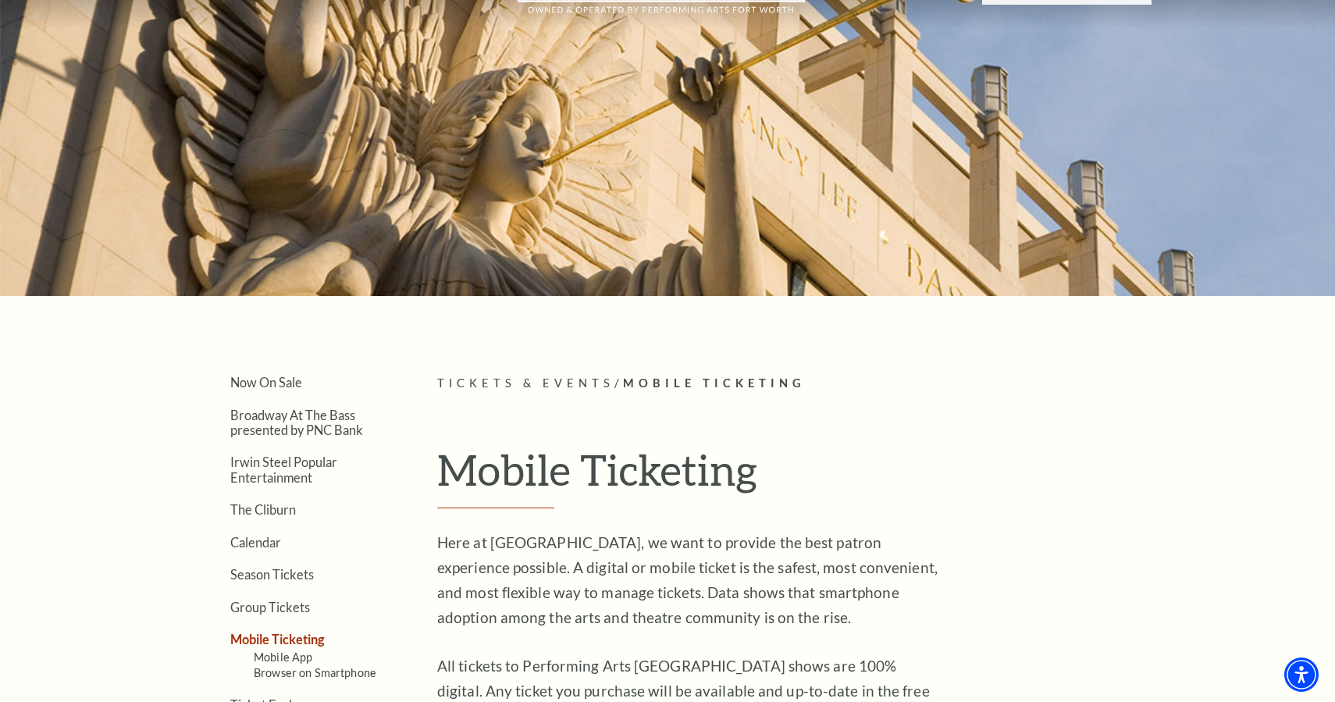
scroll to position [48, 0]
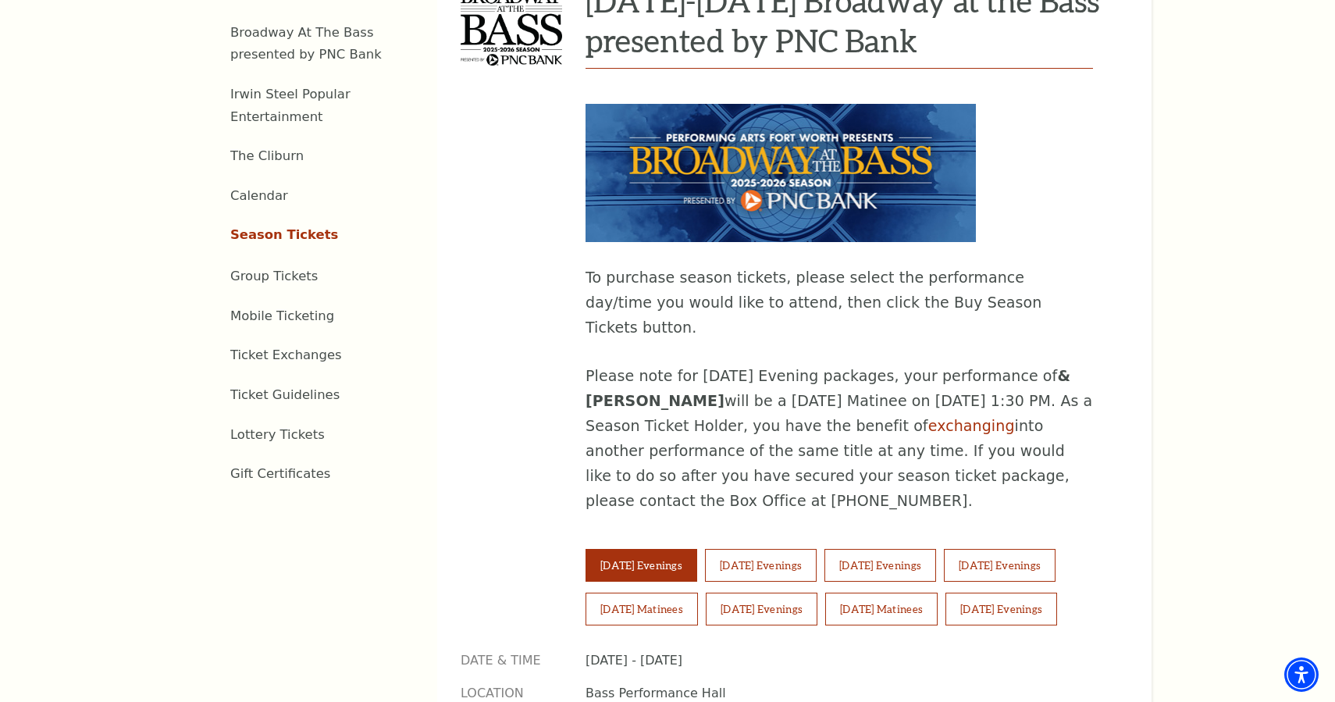
scroll to position [777, 0]
